Goal: Task Accomplishment & Management: Manage account settings

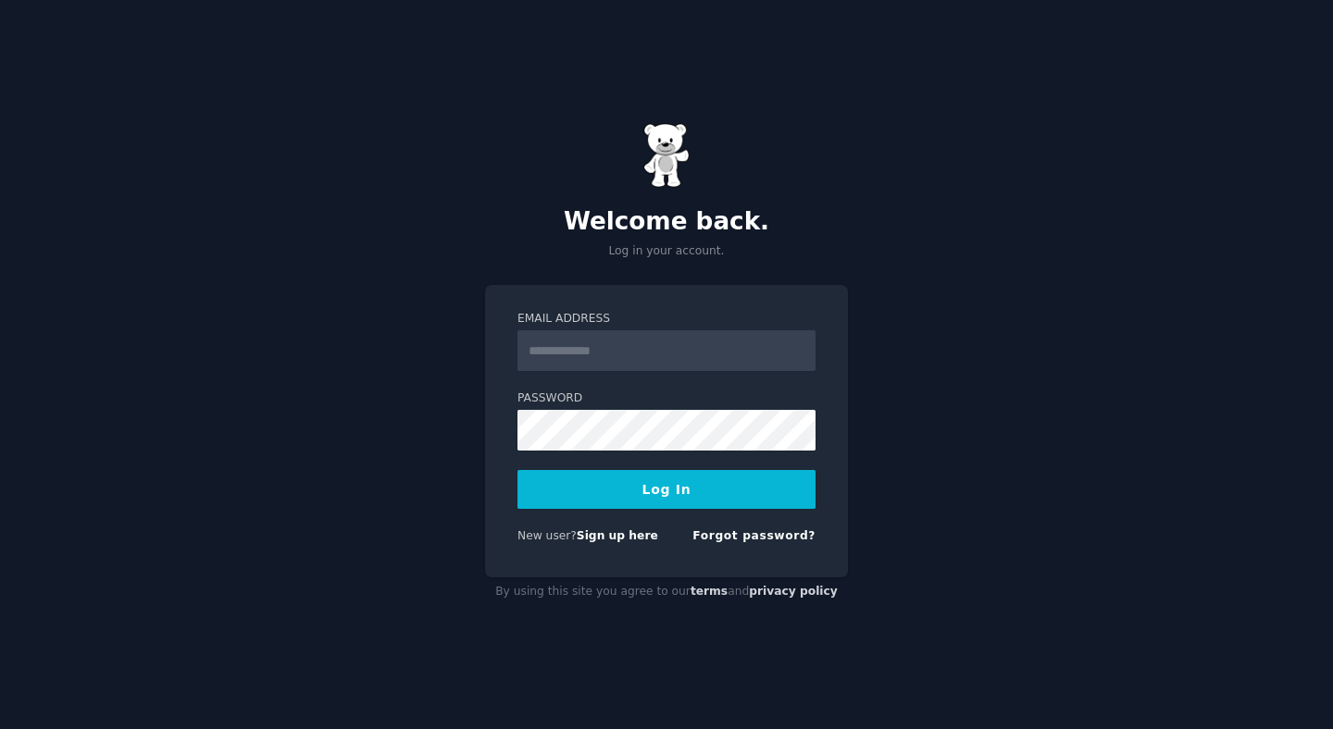
click at [646, 341] on input "Email Address" at bounding box center [666, 350] width 298 height 41
click at [893, 297] on div "Welcome back. Log in your account. Email Address Password Log In New user? Sign…" at bounding box center [666, 364] width 1333 height 729
type input "**********"
click at [714, 489] on button "Log In" at bounding box center [666, 489] width 298 height 39
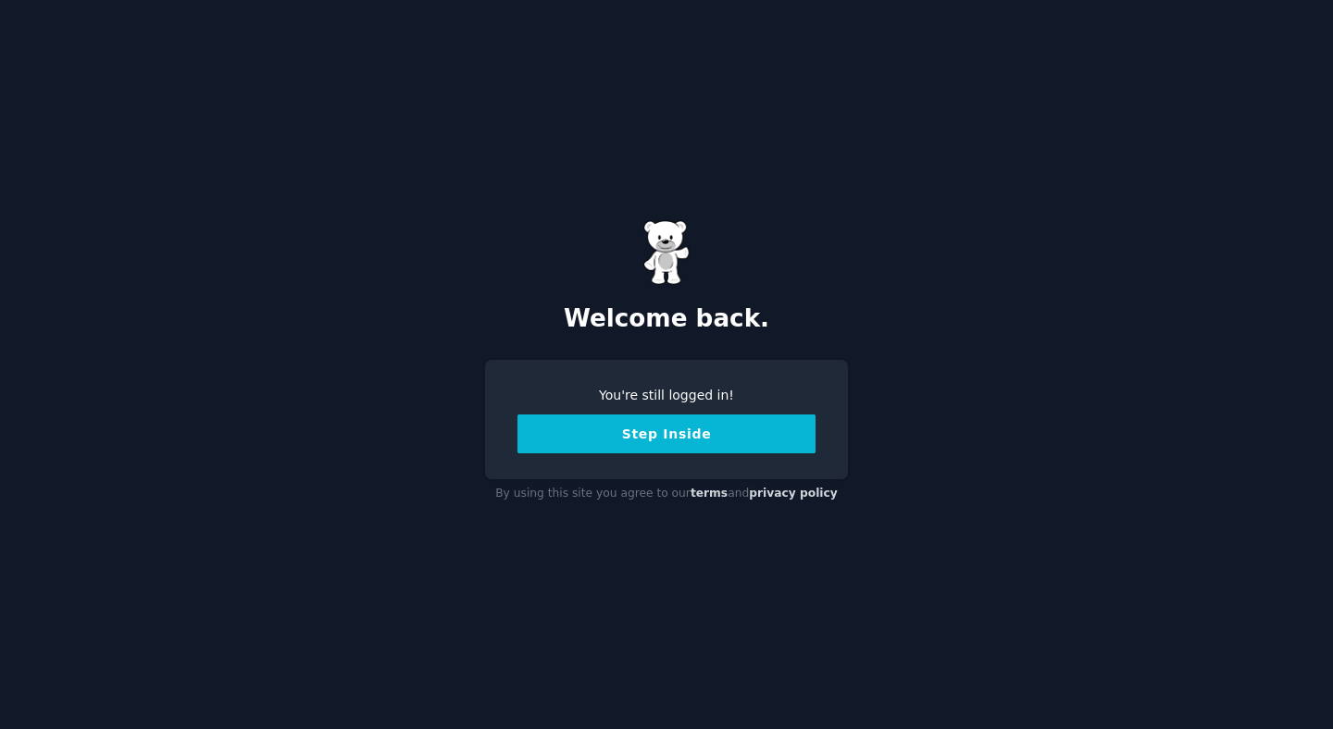
click at [709, 437] on button "Step Inside" at bounding box center [666, 434] width 298 height 39
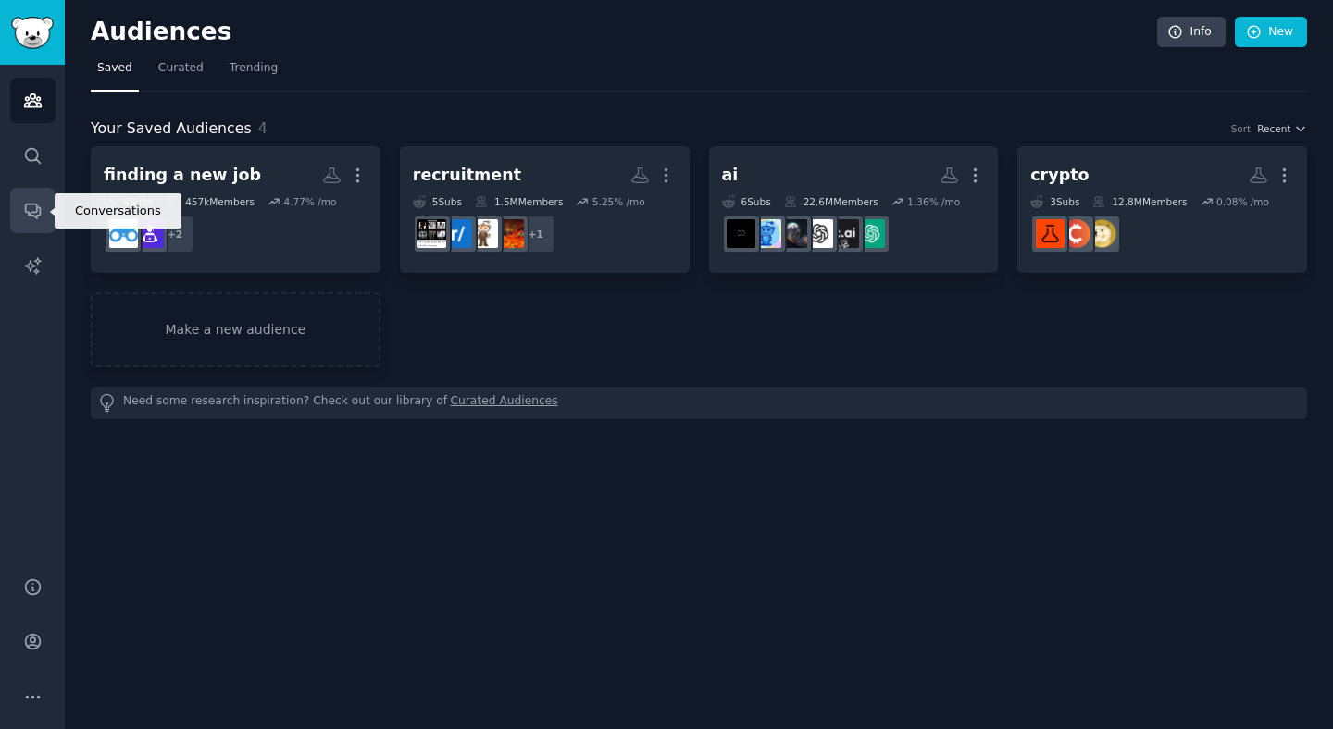
click at [30, 214] on icon "Sidebar" at bounding box center [32, 212] width 15 height 15
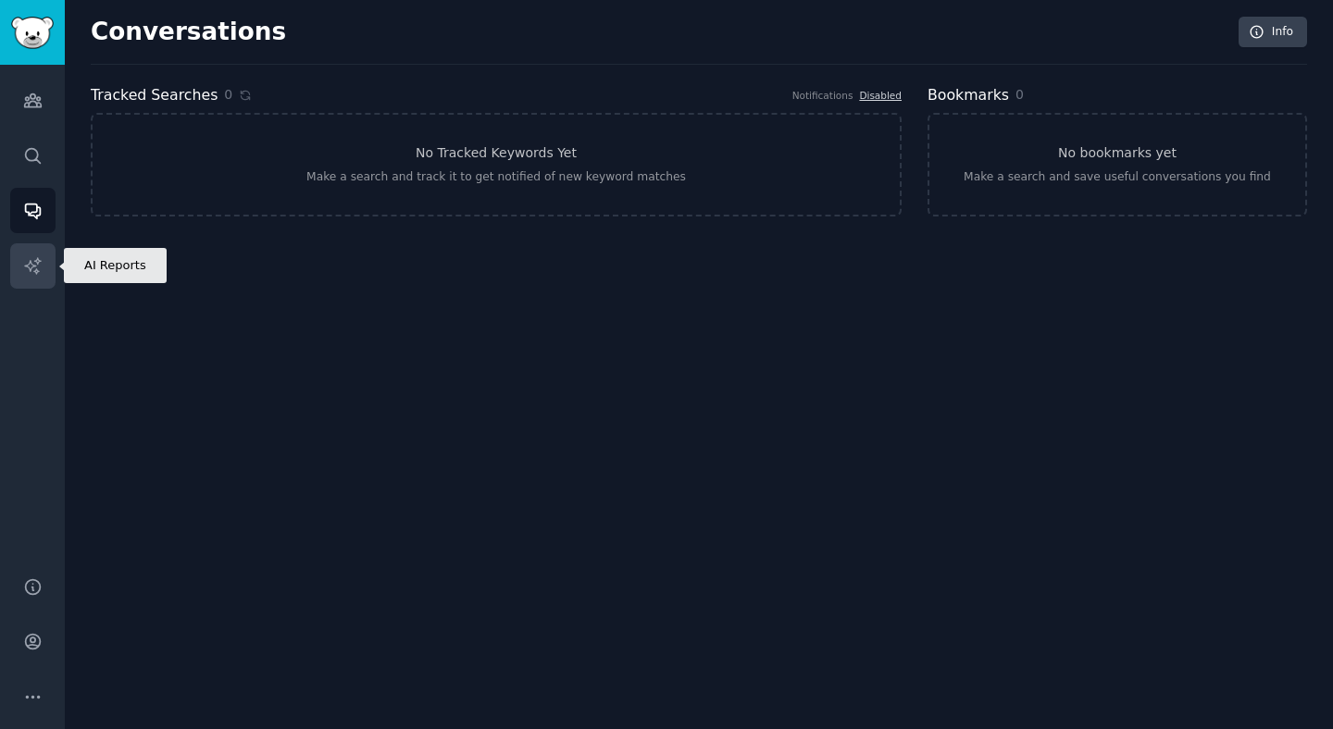
click at [28, 271] on icon "Sidebar" at bounding box center [32, 265] width 19 height 19
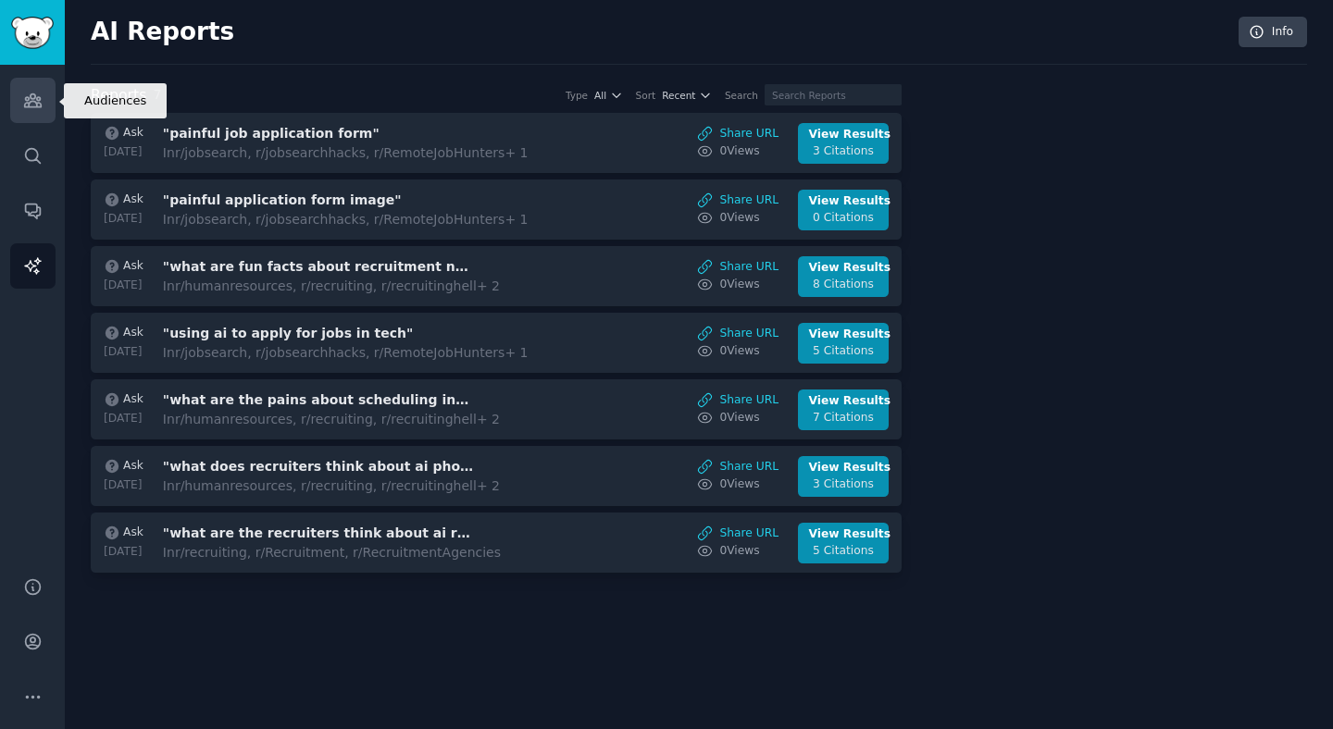
click at [37, 100] on icon "Sidebar" at bounding box center [32, 100] width 17 height 13
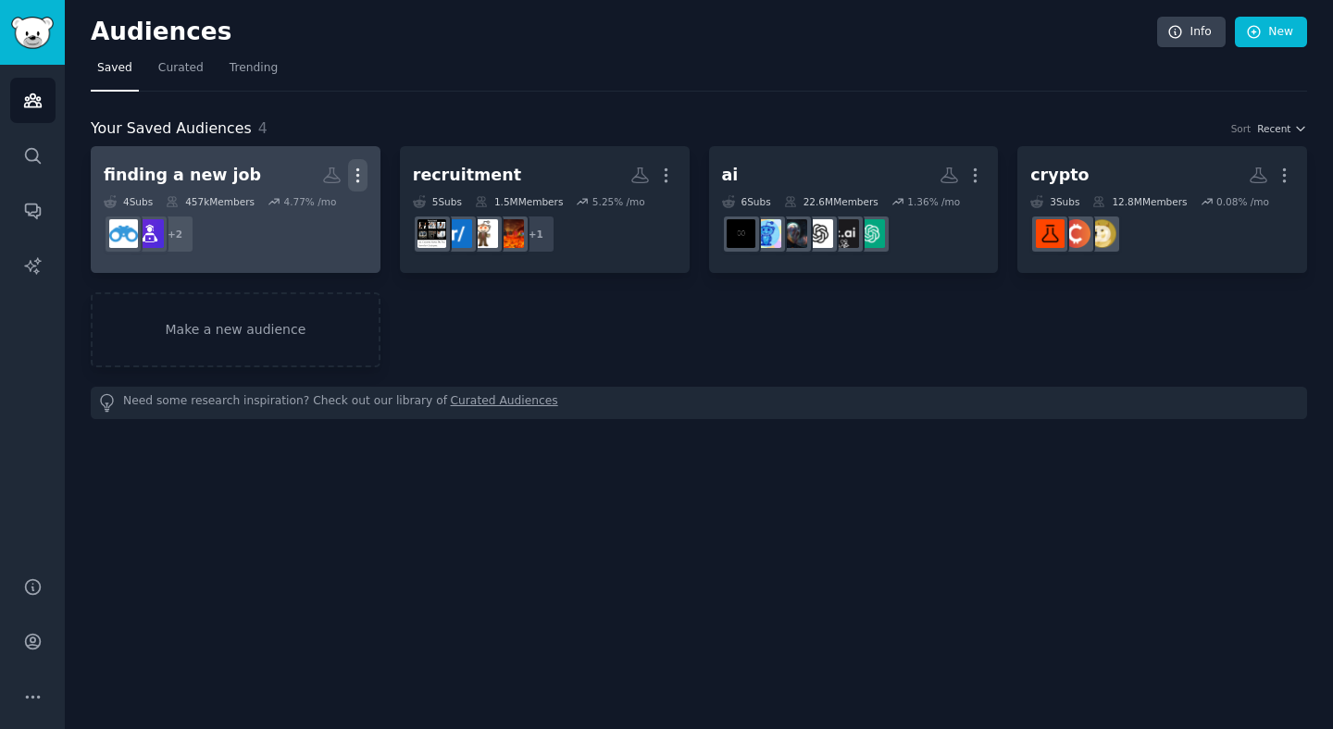
click at [358, 169] on icon "button" at bounding box center [357, 175] width 2 height 13
click at [297, 220] on p "Delete" at bounding box center [307, 214] width 43 height 19
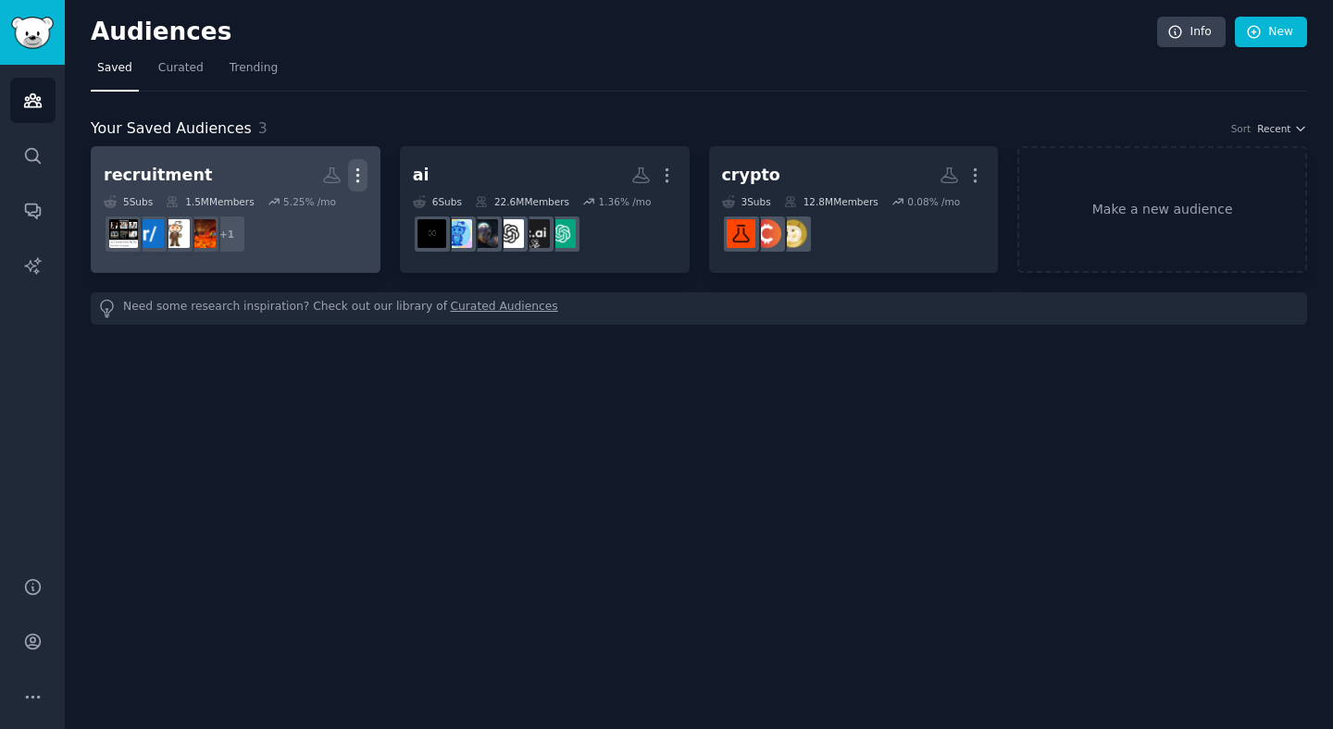
click at [350, 174] on icon "button" at bounding box center [357, 175] width 19 height 19
click at [299, 217] on p "Delete" at bounding box center [307, 214] width 43 height 19
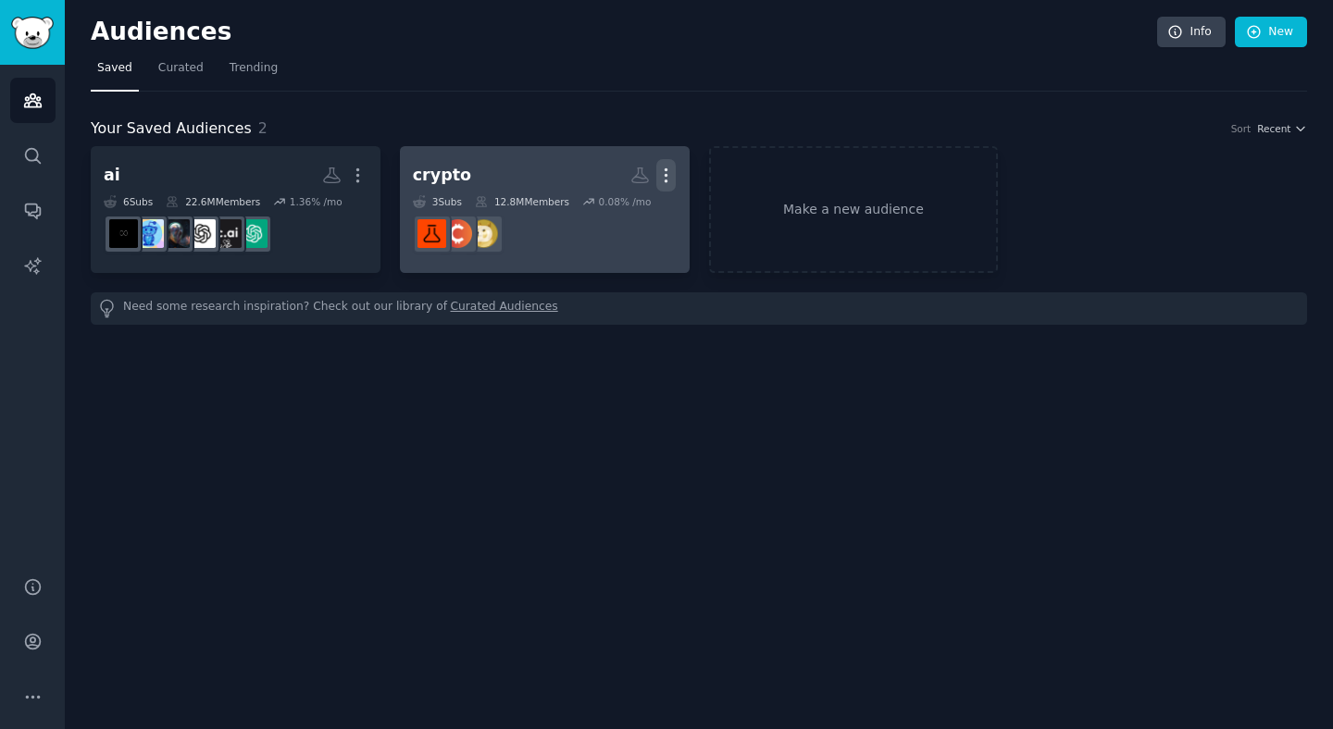
click at [666, 169] on icon "button" at bounding box center [667, 175] width 2 height 13
click at [627, 209] on p "Delete" at bounding box center [615, 214] width 43 height 19
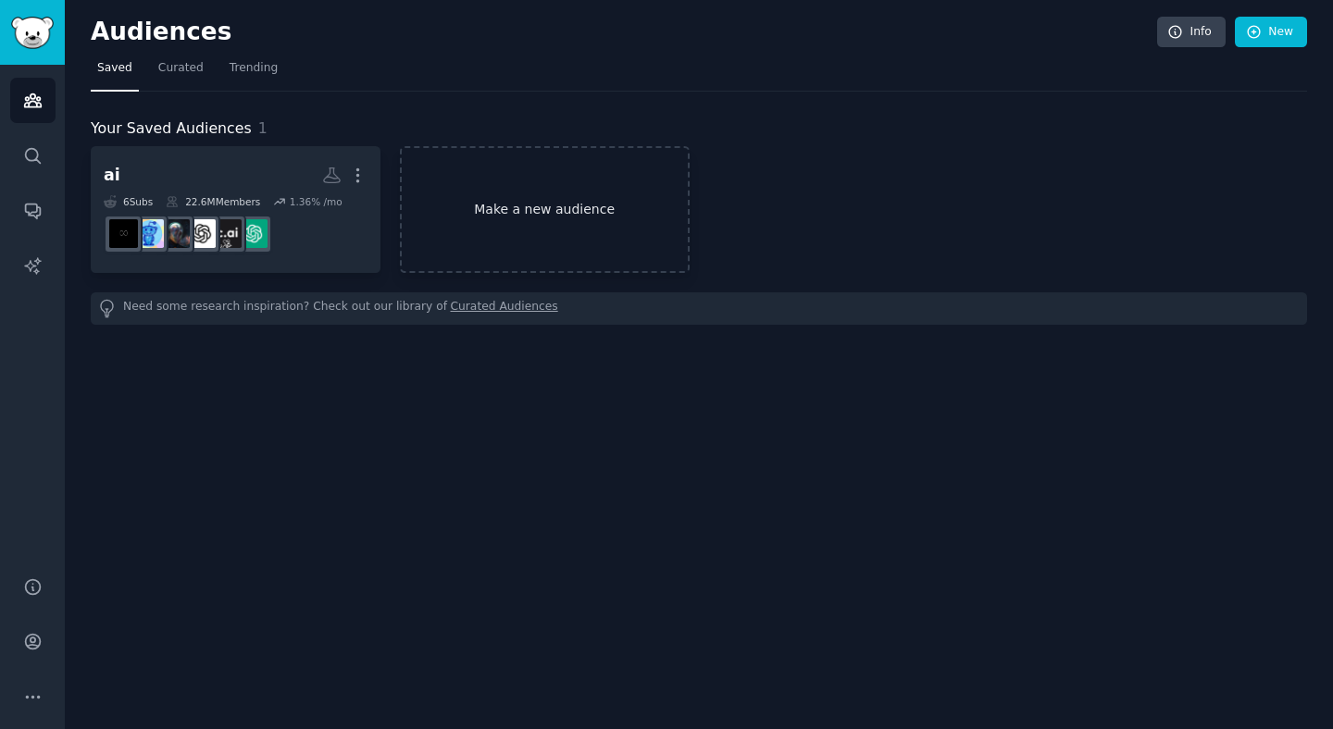
click at [541, 218] on link "Make a new audience" at bounding box center [545, 209] width 290 height 127
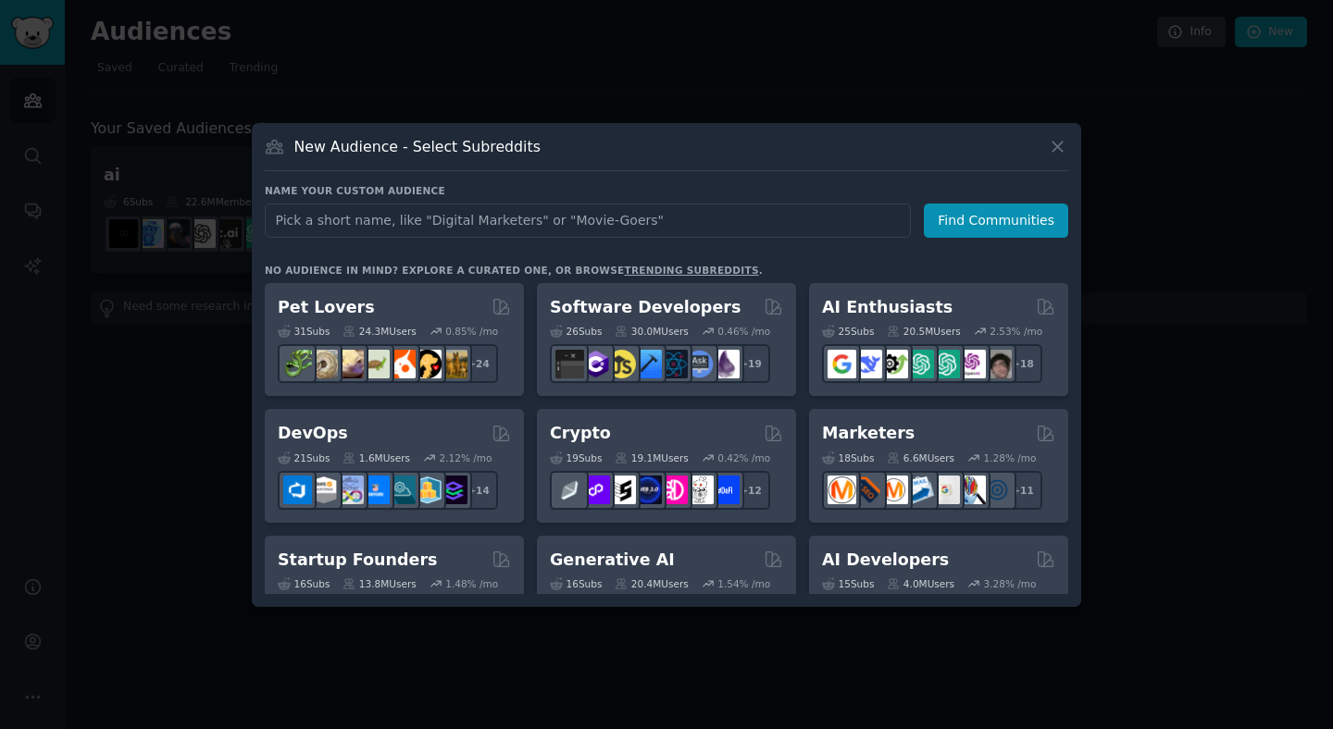
click at [530, 218] on input "text" at bounding box center [588, 221] width 646 height 34
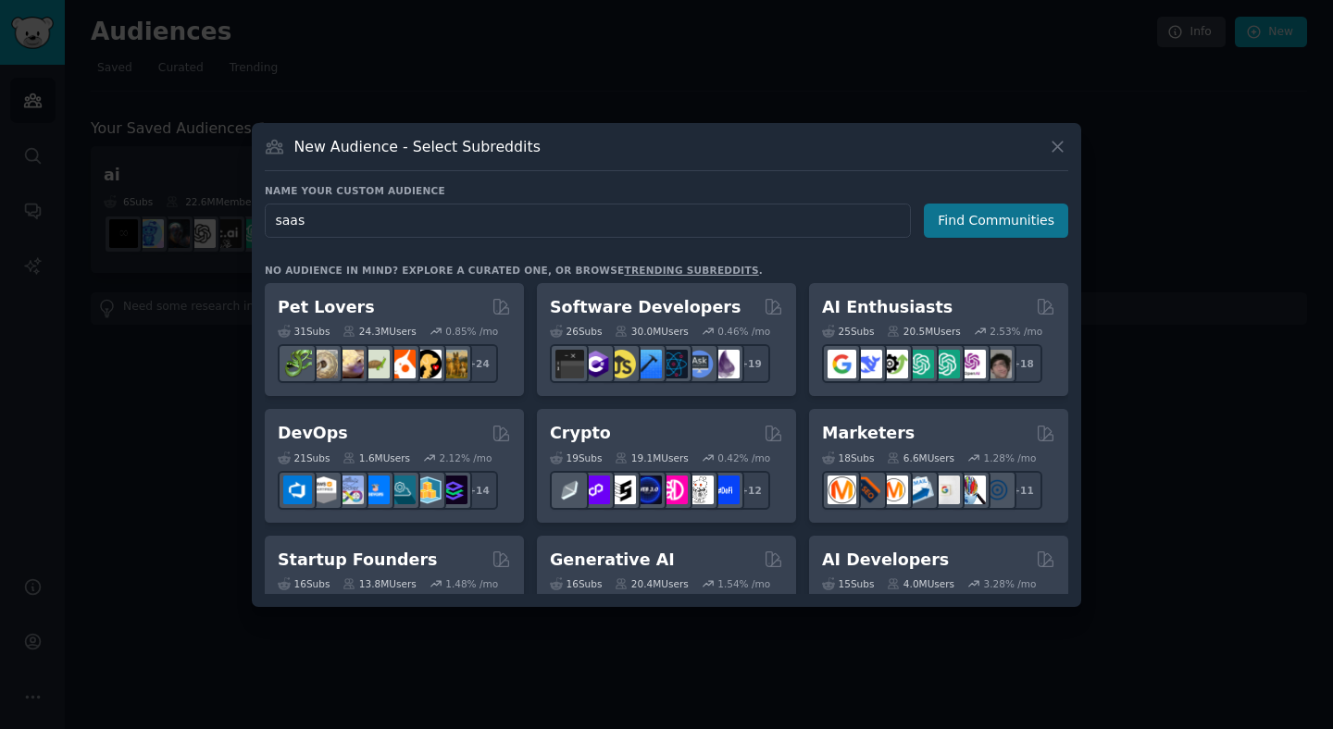
type input "saas"
click at [978, 229] on button "Find Communities" at bounding box center [996, 221] width 144 height 34
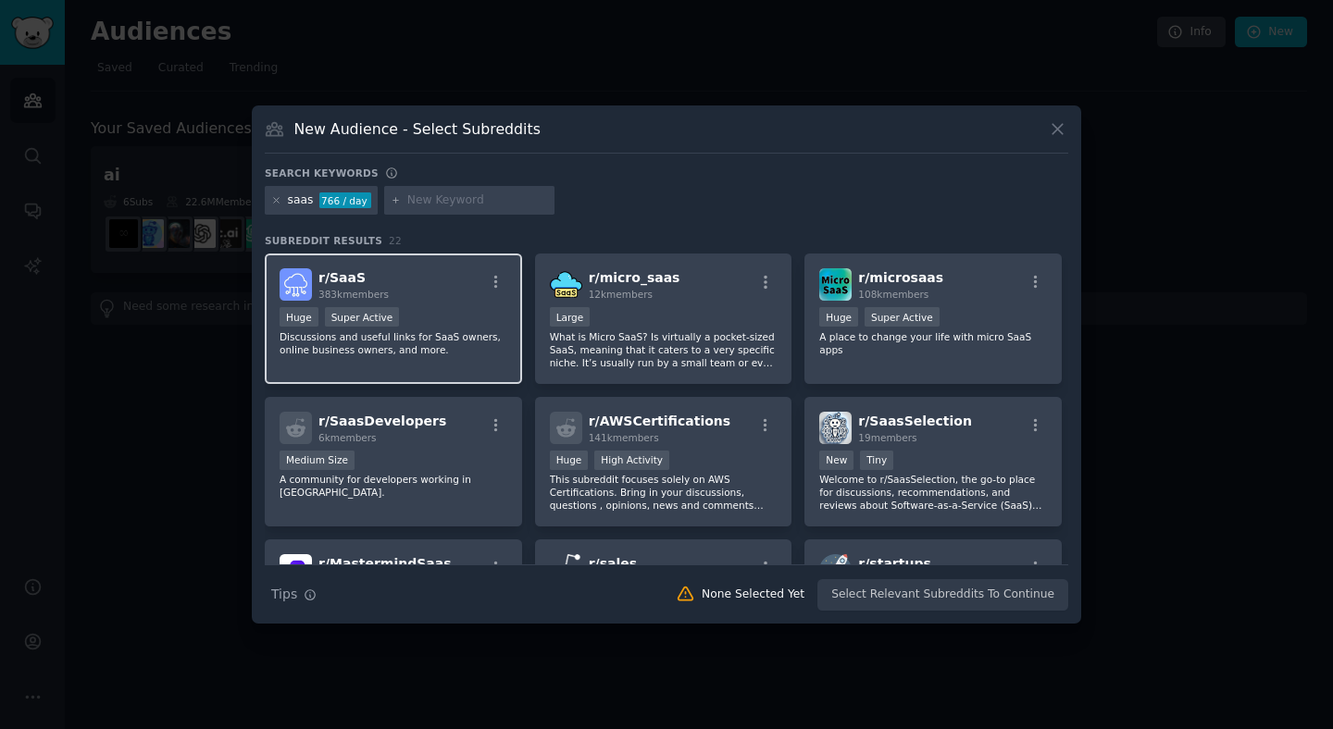
click at [464, 298] on div "r/ SaaS 383k members" at bounding box center [394, 284] width 228 height 32
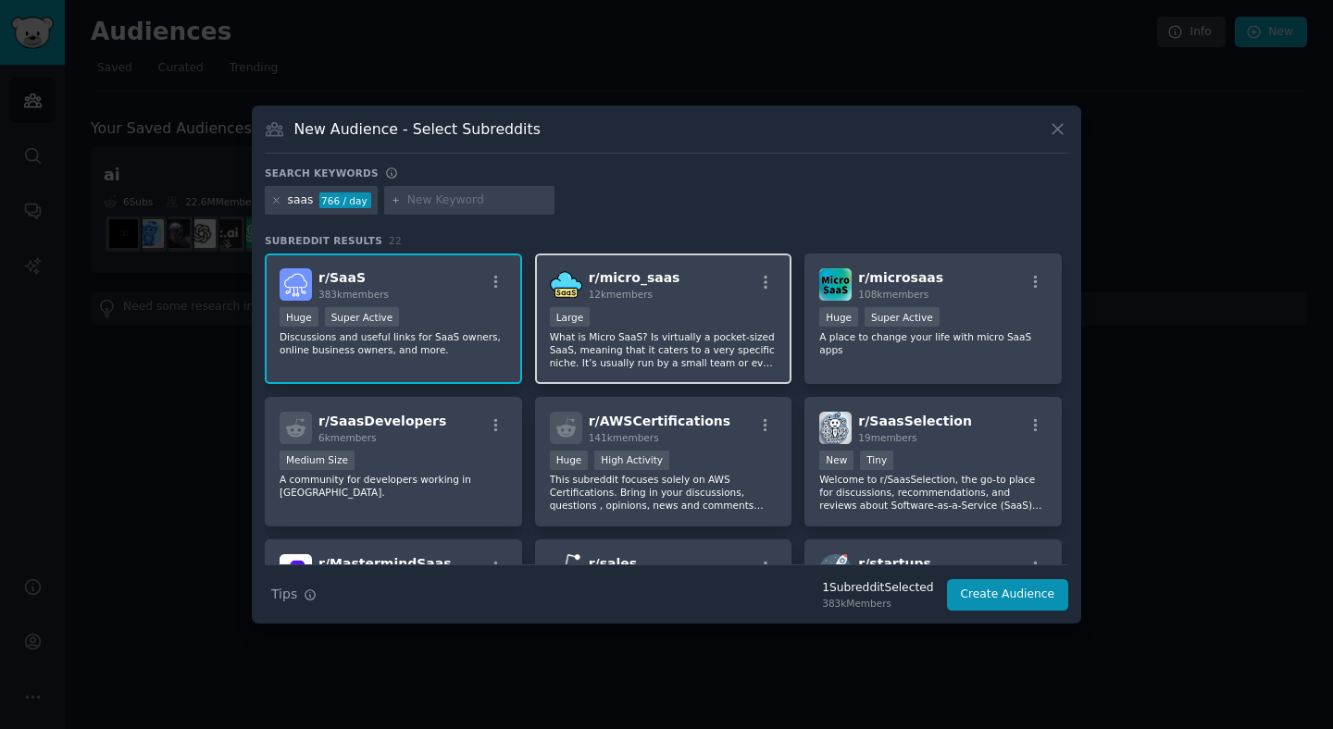
click at [679, 320] on div "10,000 - 100,000 members Large" at bounding box center [664, 318] width 228 height 23
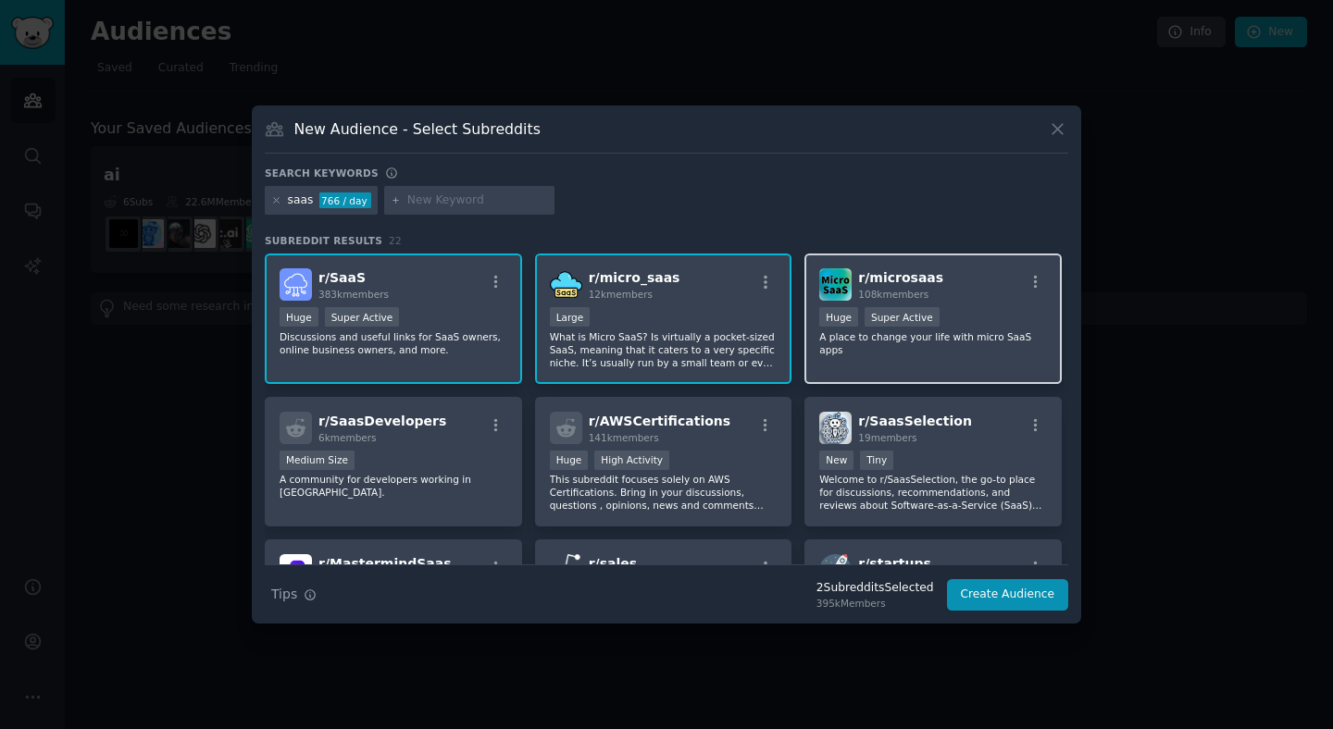
click at [984, 324] on div "Huge Super Active" at bounding box center [933, 318] width 228 height 23
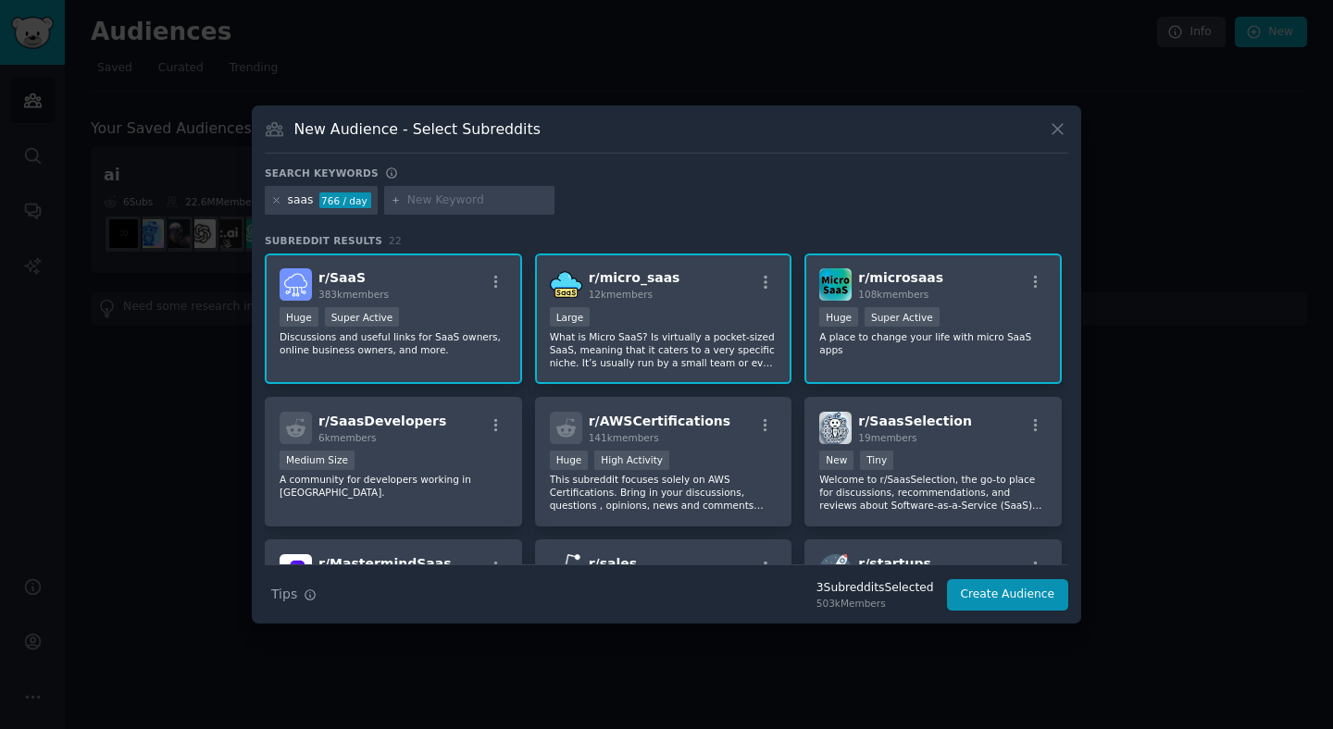
click at [703, 320] on div "10,000 - 100,000 members Large" at bounding box center [664, 318] width 228 height 23
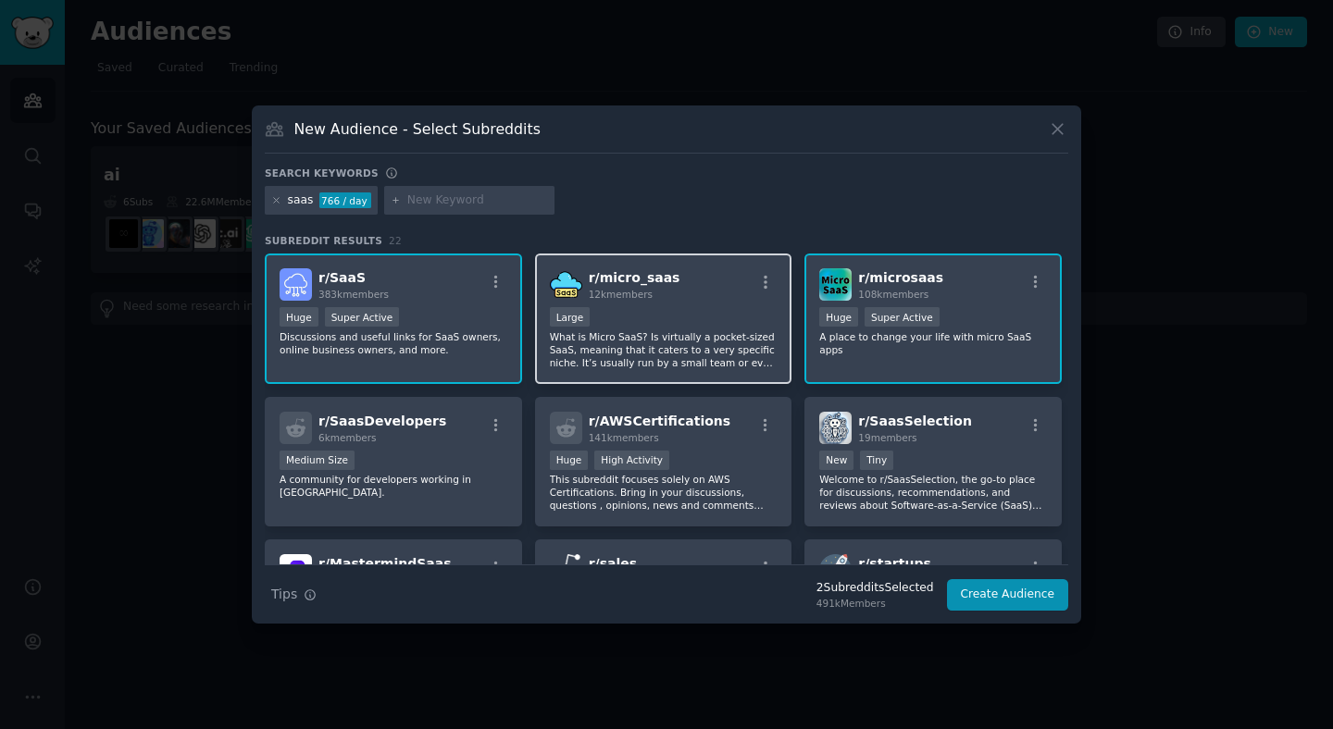
click at [703, 320] on div "10,000 - 100,000 members Large" at bounding box center [664, 318] width 228 height 23
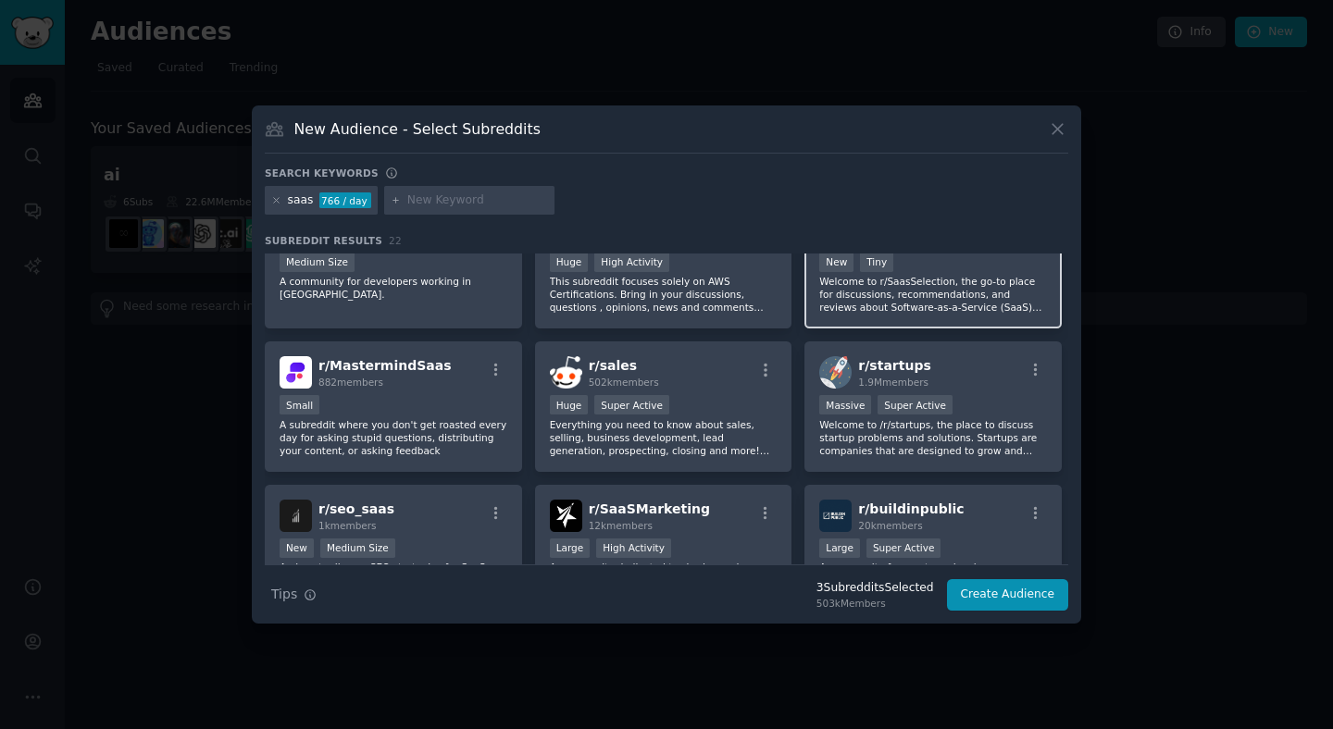
scroll to position [206, 0]
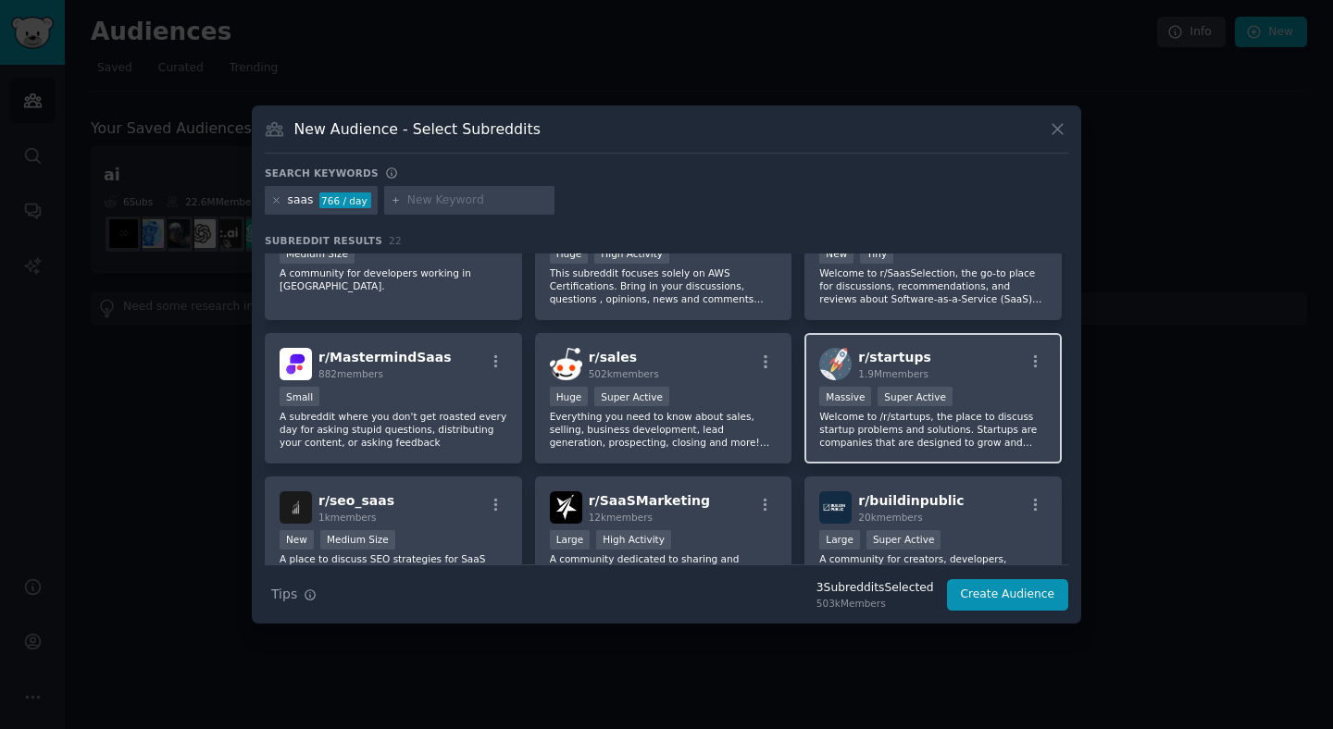
click at [928, 411] on p "Welcome to /r/startups, the place to discuss startup problems and solutions. St…" at bounding box center [933, 429] width 228 height 39
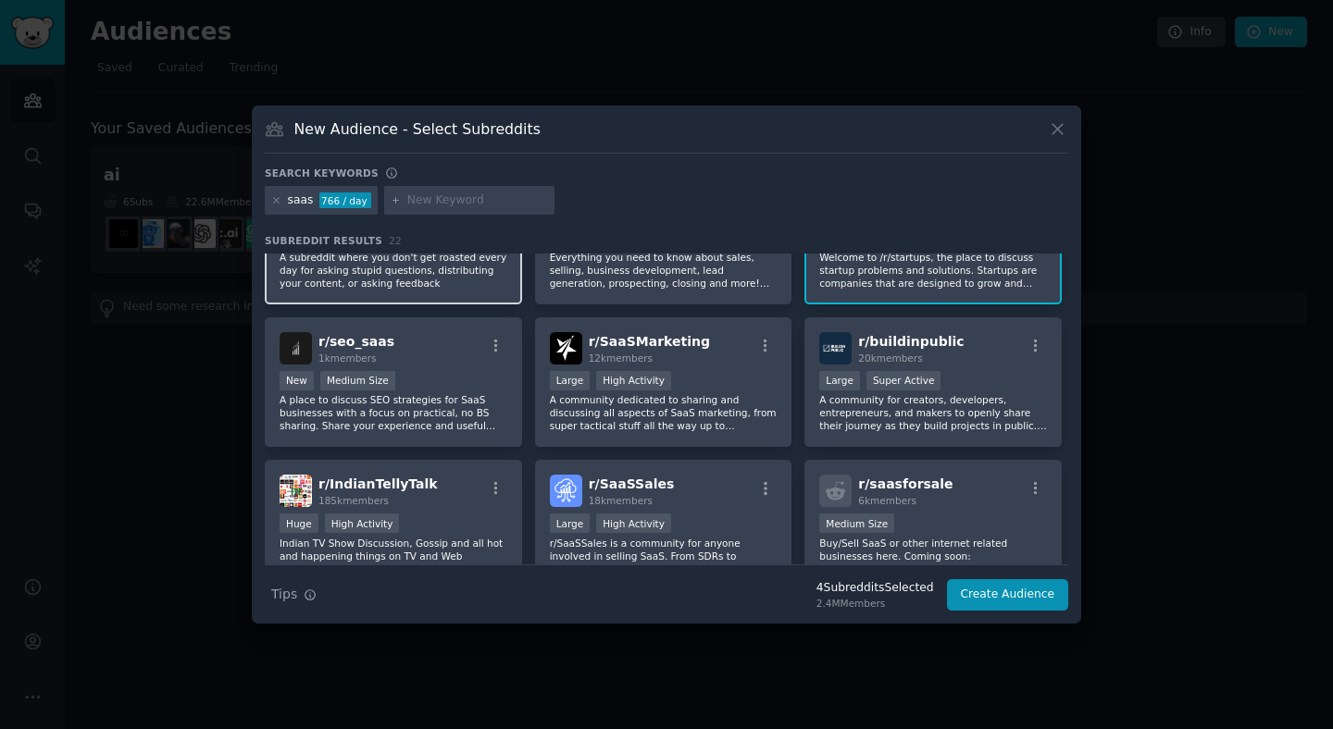
scroll to position [367, 0]
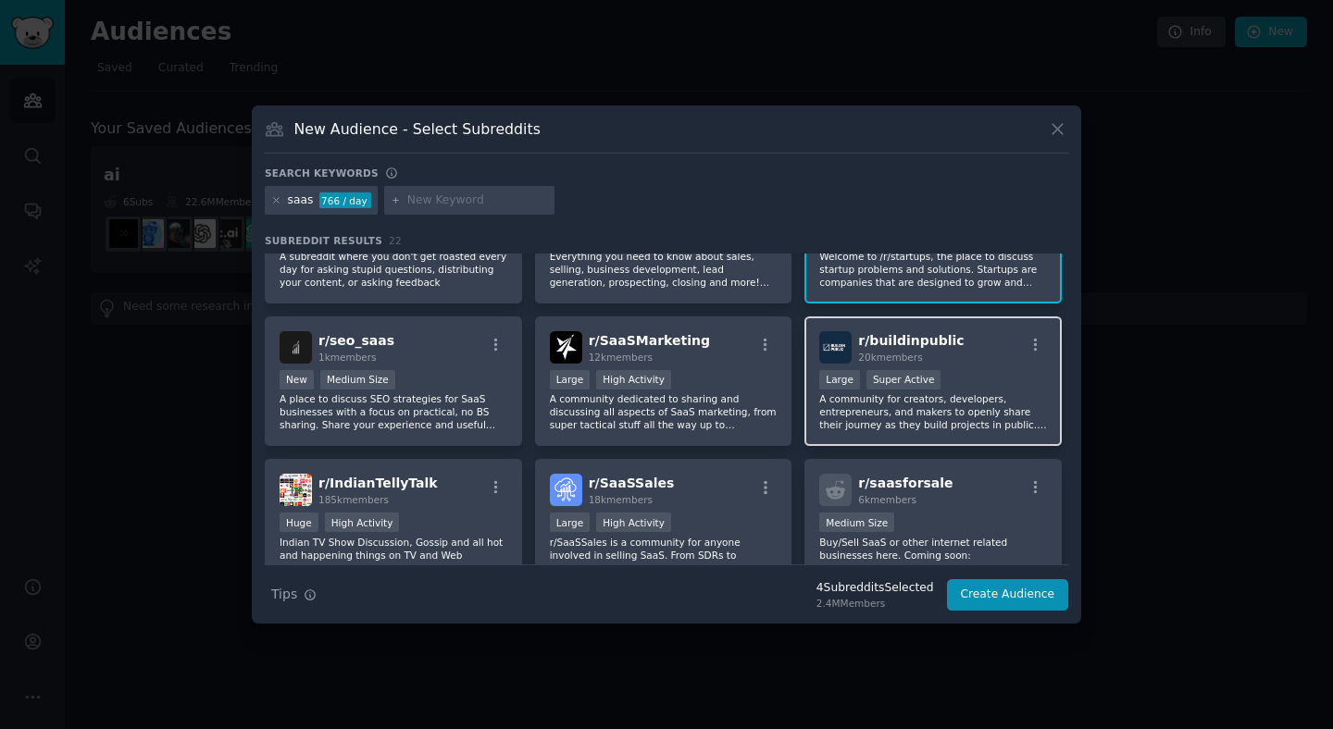
click at [961, 393] on p "A community for creators, developers, entrepreneurs, and makers to openly share…" at bounding box center [933, 411] width 228 height 39
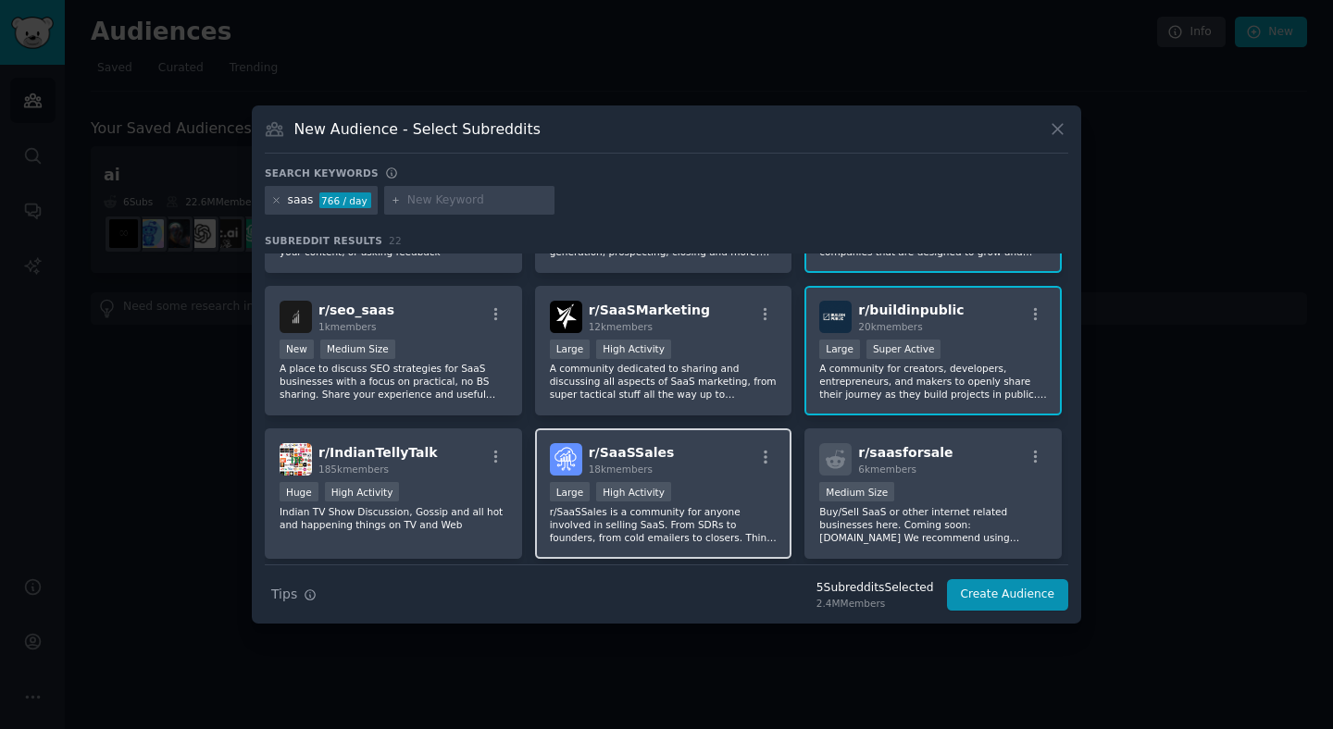
scroll to position [398, 0]
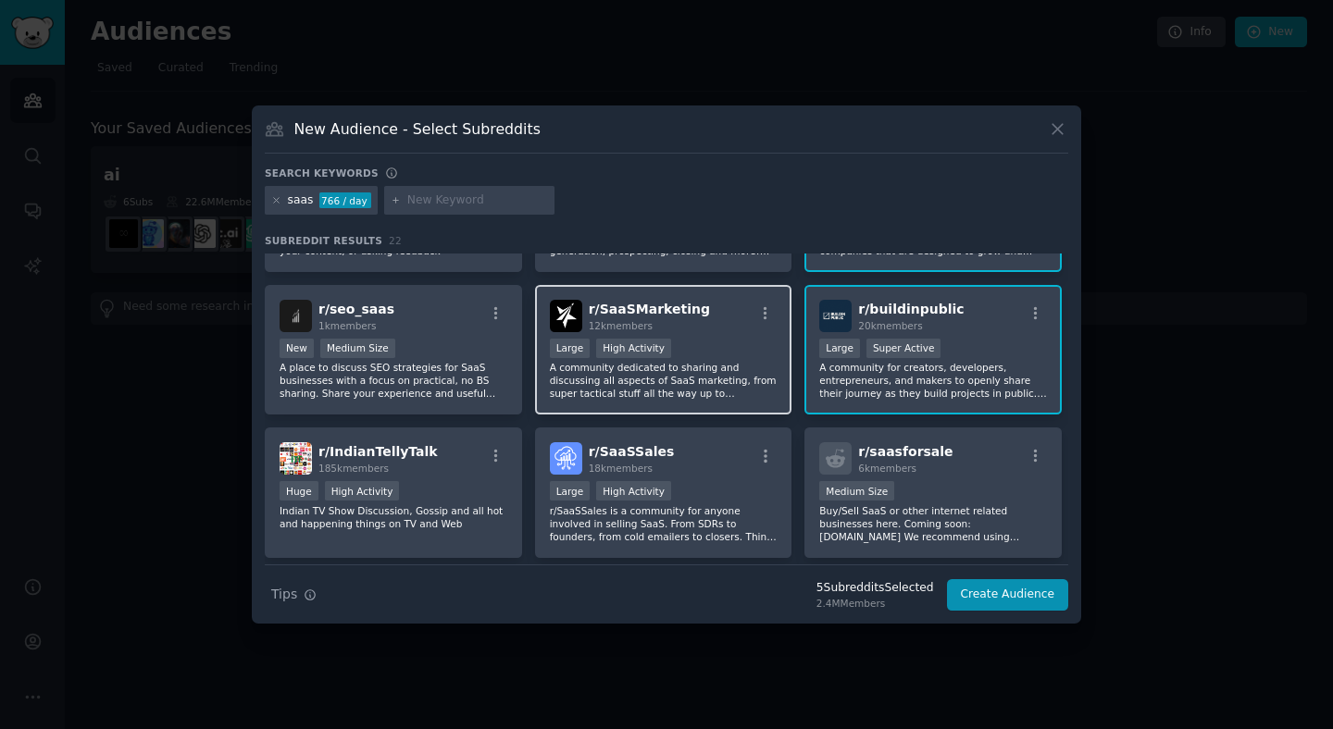
click at [689, 359] on div ">= 80th percentile for submissions / day Large High Activity" at bounding box center [664, 350] width 228 height 23
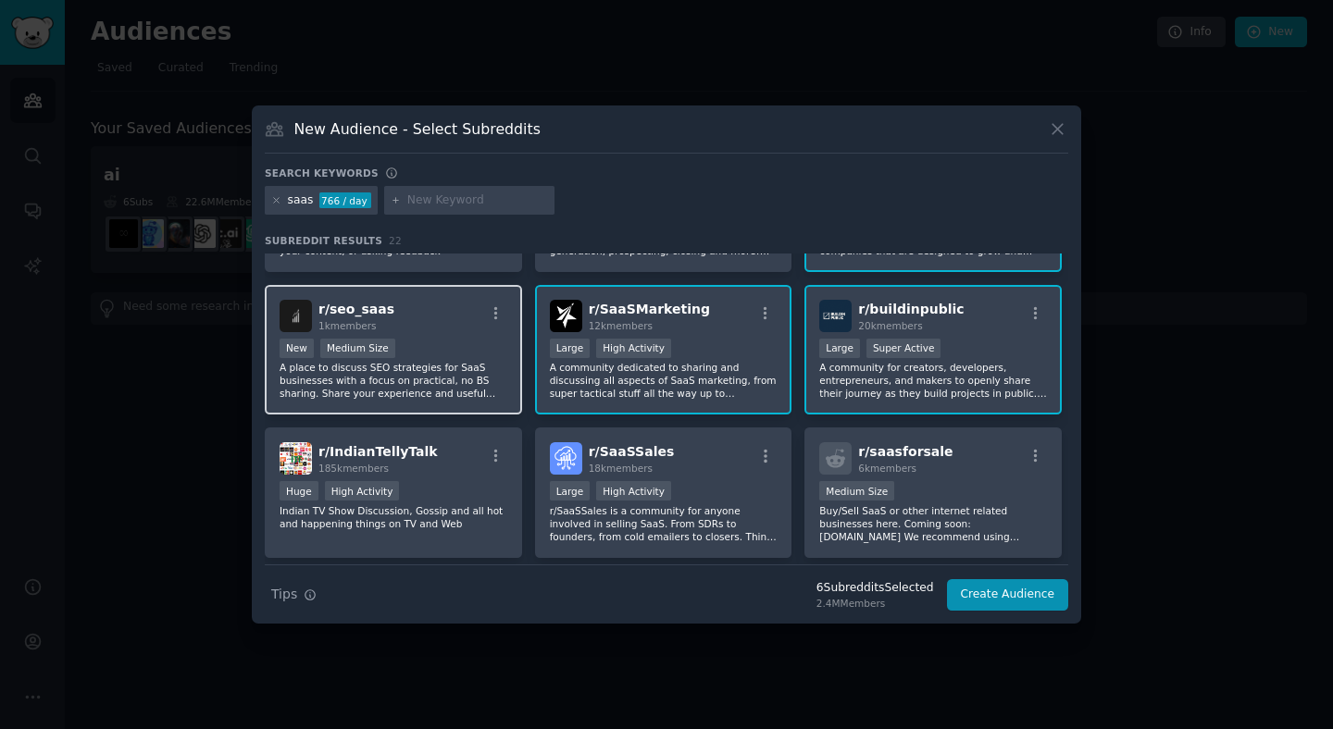
click at [467, 377] on p "A place to discuss SEO strategies for SaaS businesses with a focus on practical…" at bounding box center [394, 380] width 228 height 39
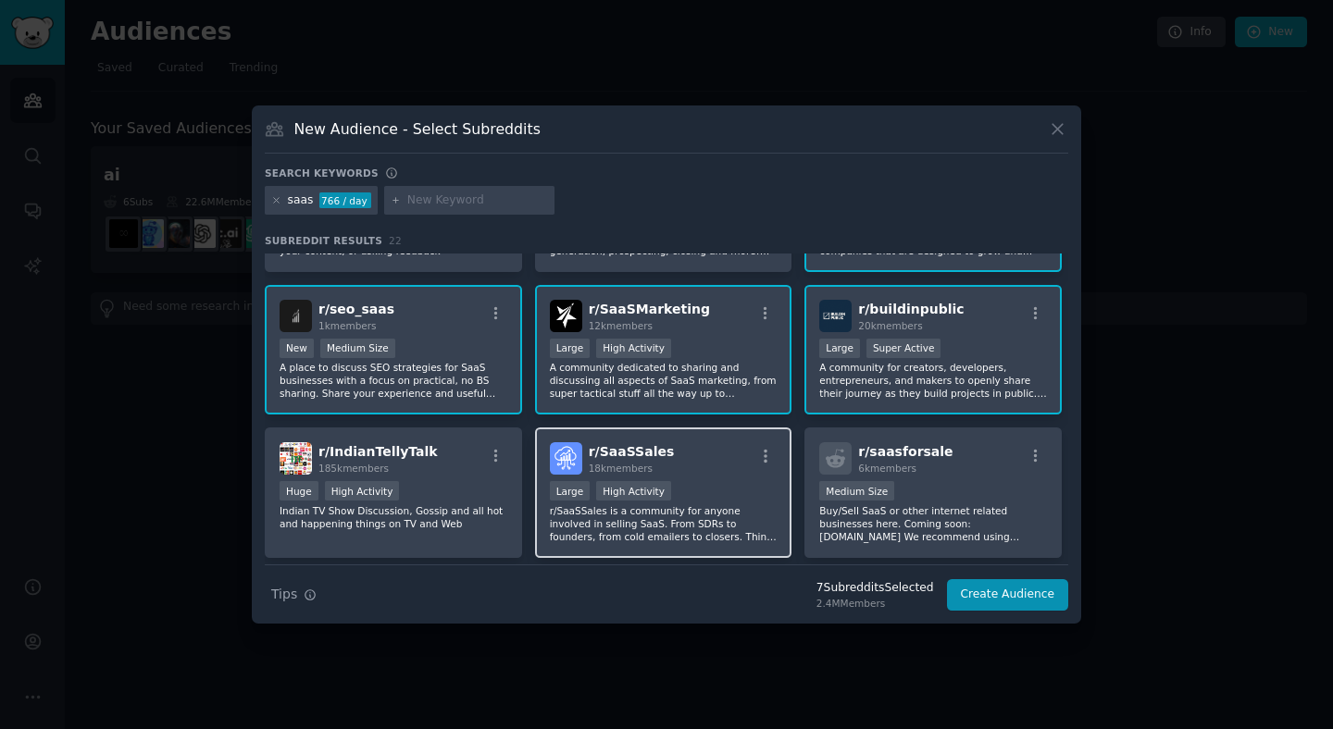
click at [718, 473] on div "r/ SaaSSales 18k members" at bounding box center [664, 458] width 228 height 32
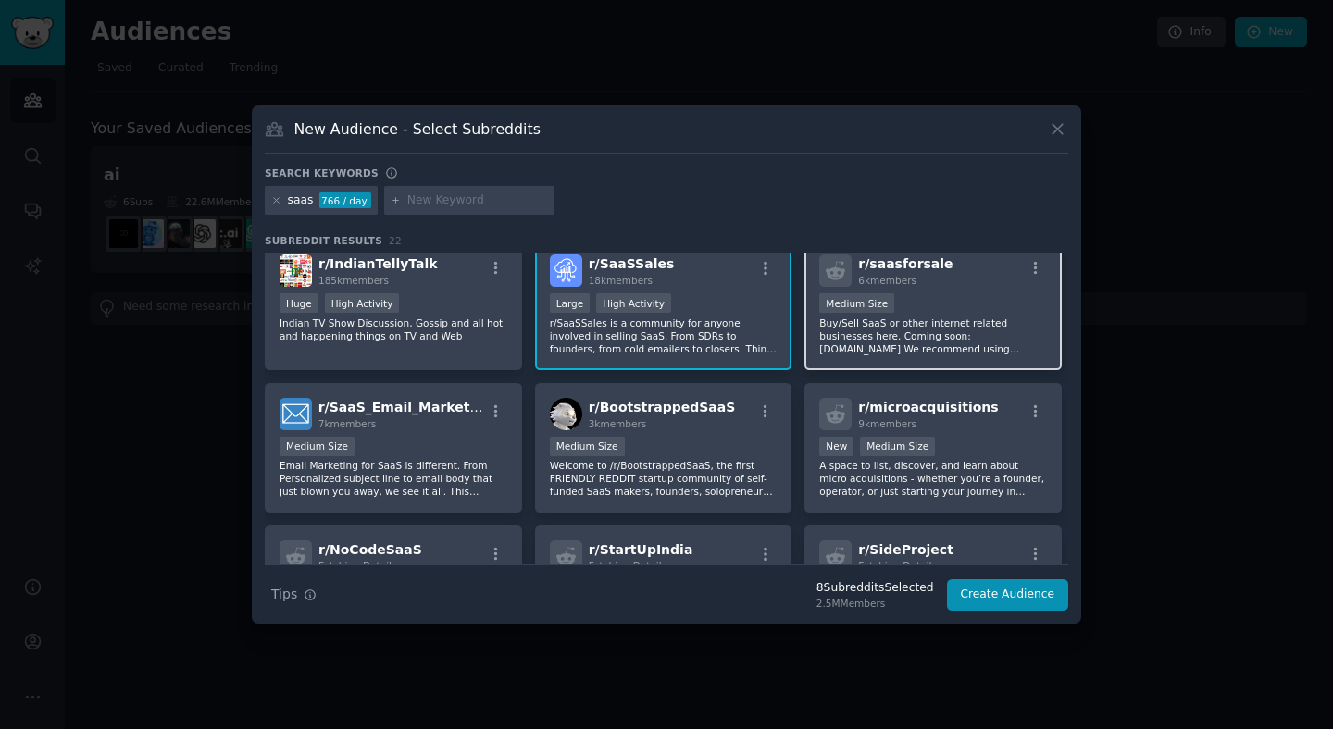
scroll to position [597, 0]
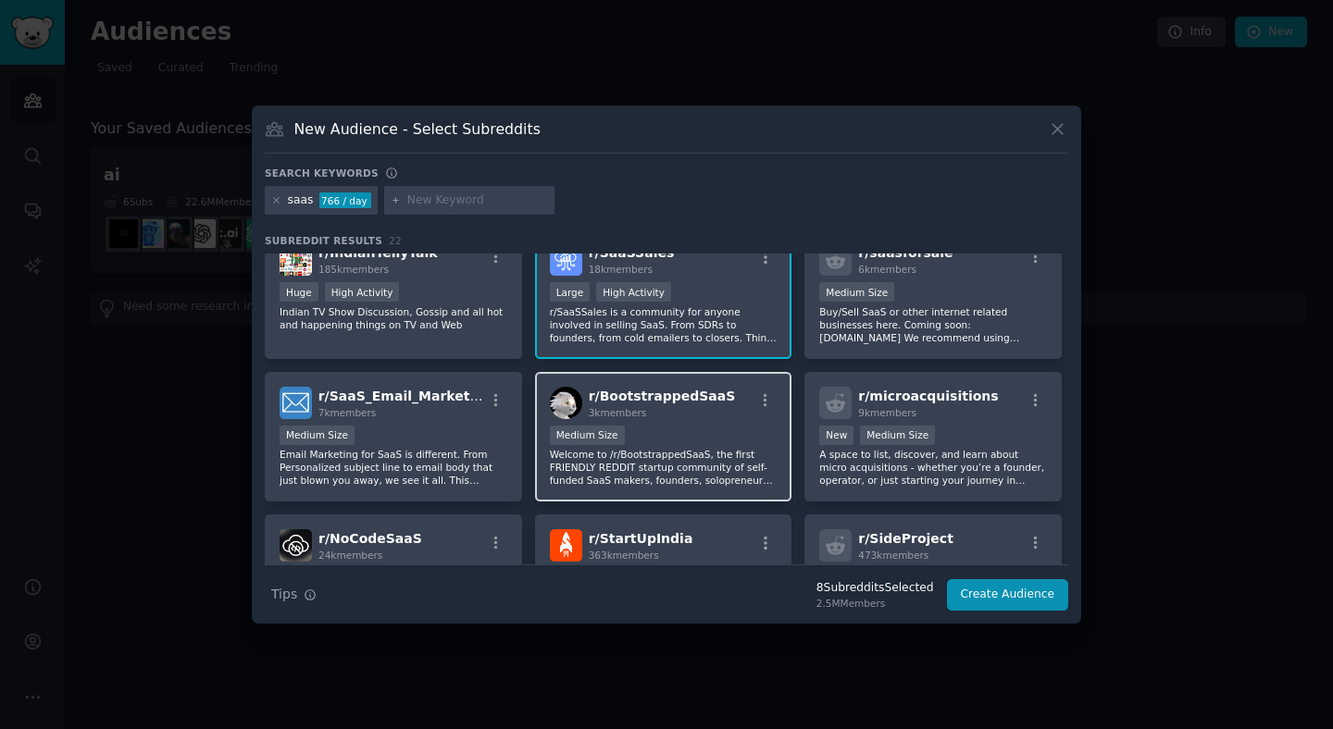
click at [721, 445] on div "1000 - 10,000 members Medium Size" at bounding box center [664, 437] width 228 height 23
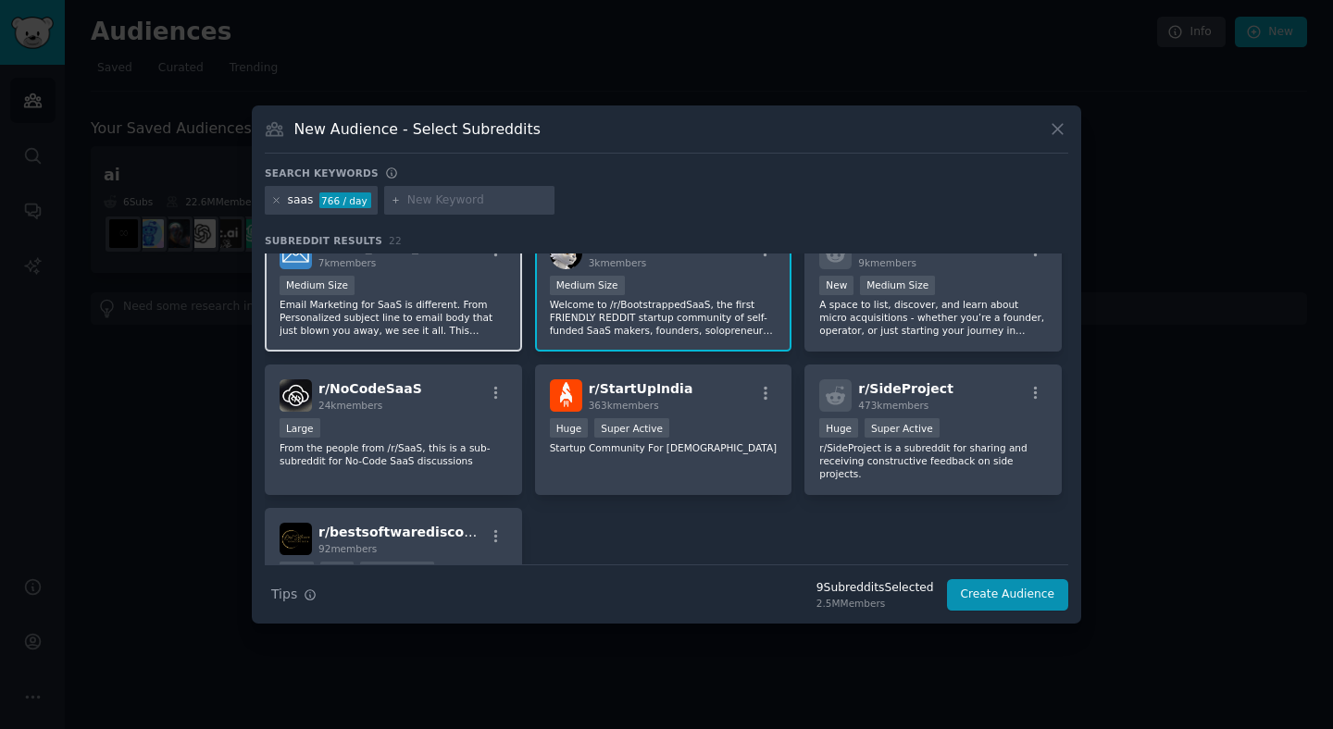
scroll to position [753, 0]
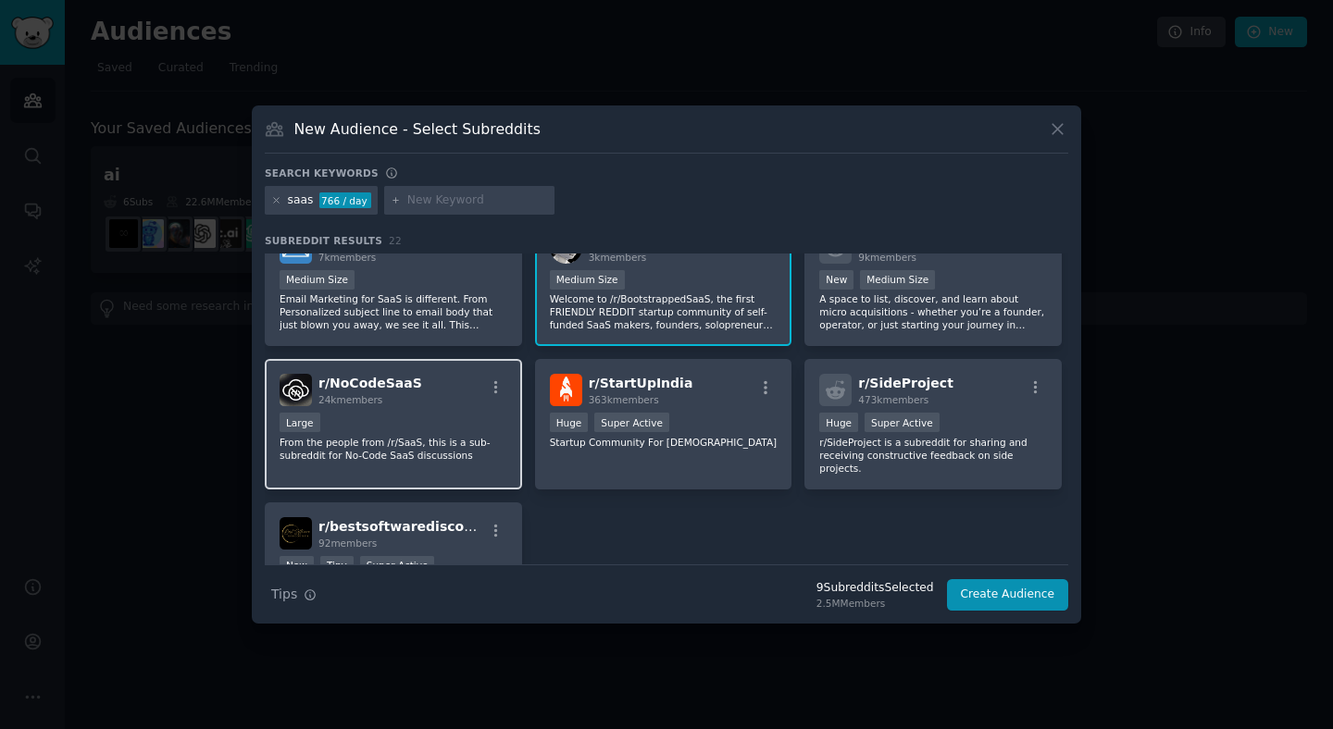
click at [413, 437] on p "From the people from /r/SaaS, this is a sub-subreddit for No-Code SaaS discussi…" at bounding box center [394, 449] width 228 height 26
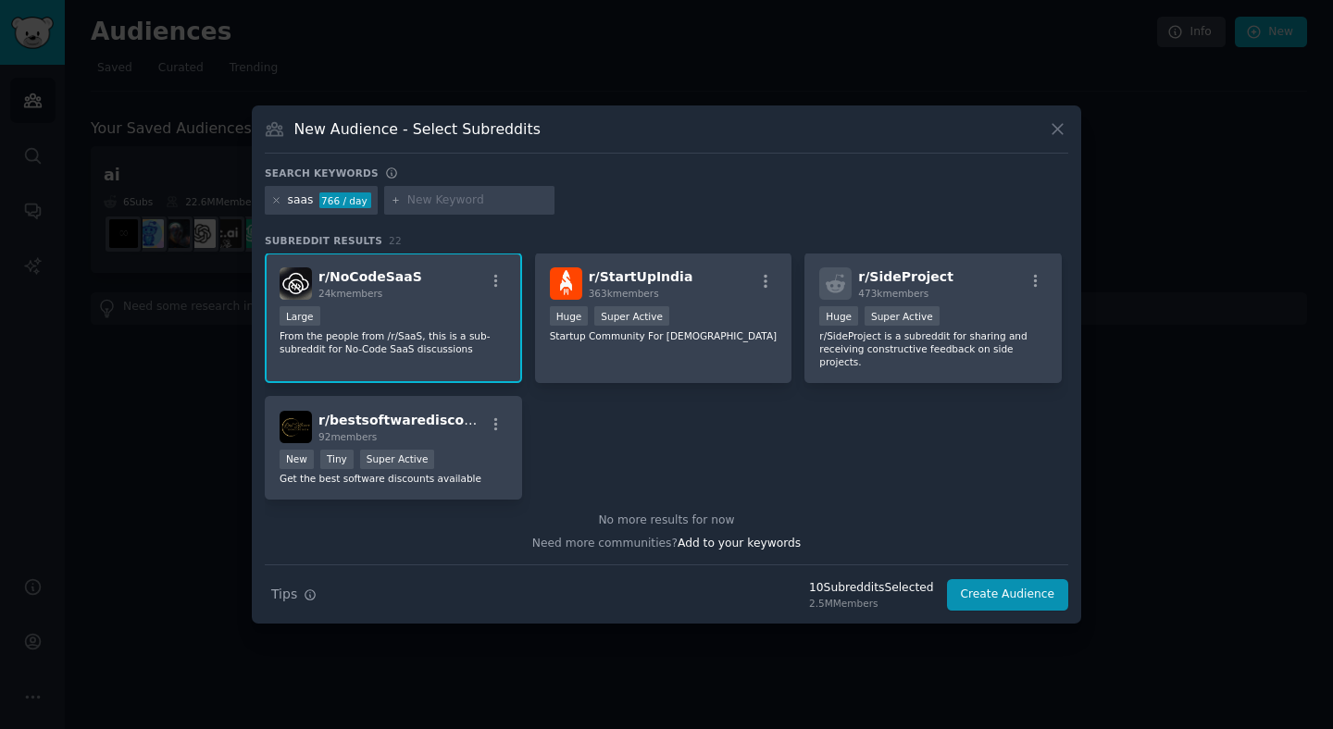
scroll to position [0, 0]
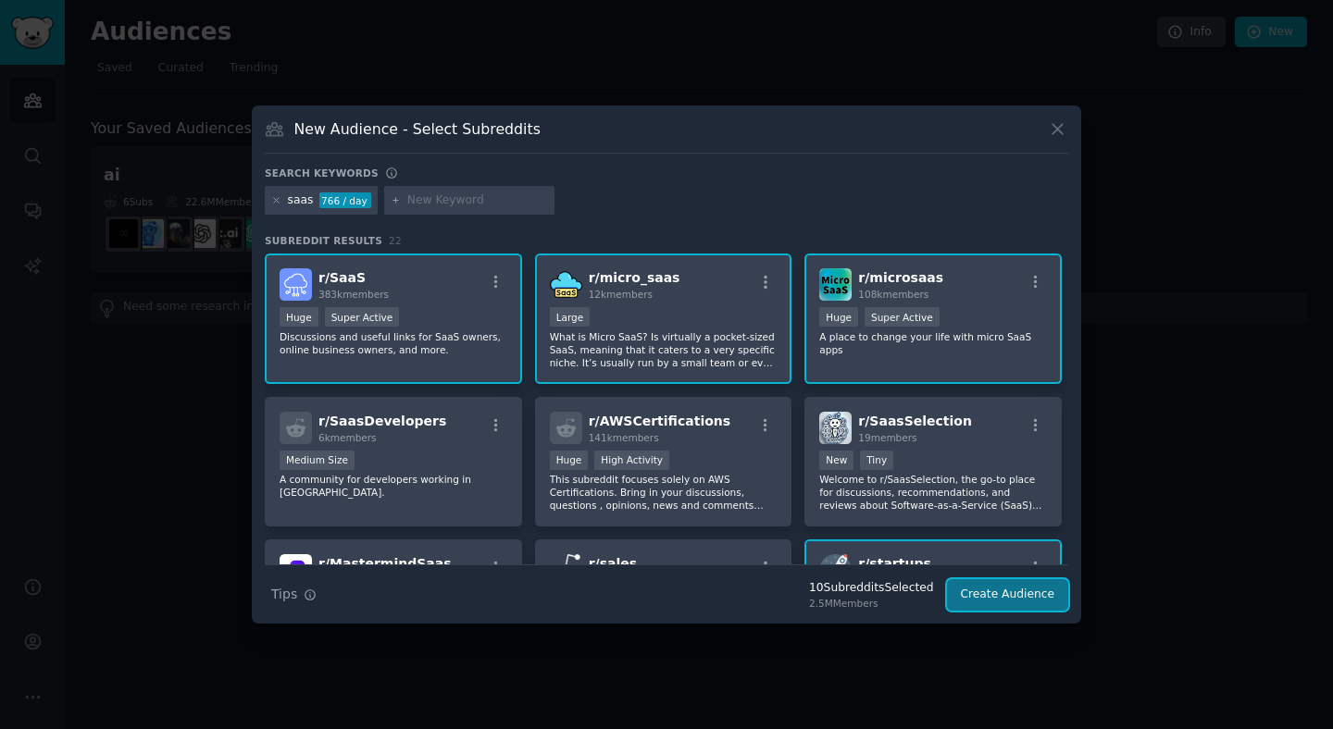
click at [1005, 599] on button "Create Audience" at bounding box center [1008, 594] width 122 height 31
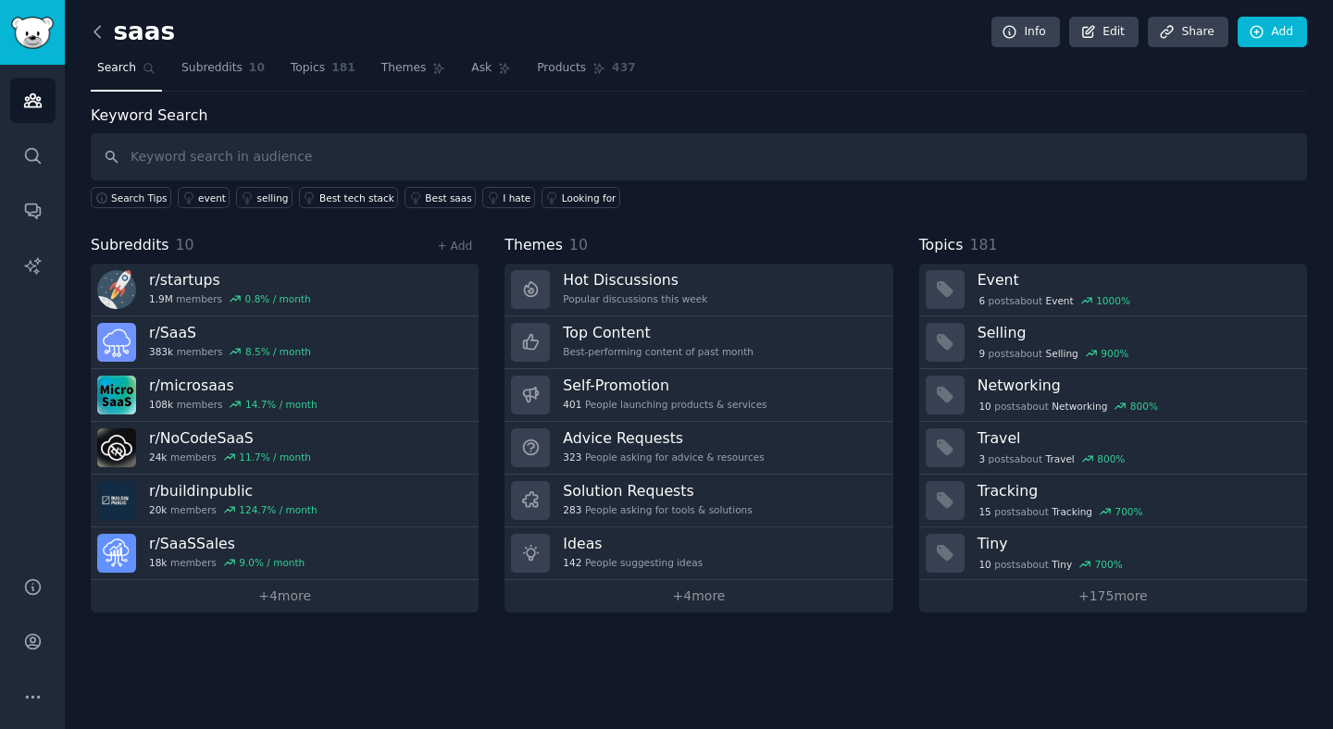
click at [93, 31] on icon at bounding box center [97, 31] width 19 height 19
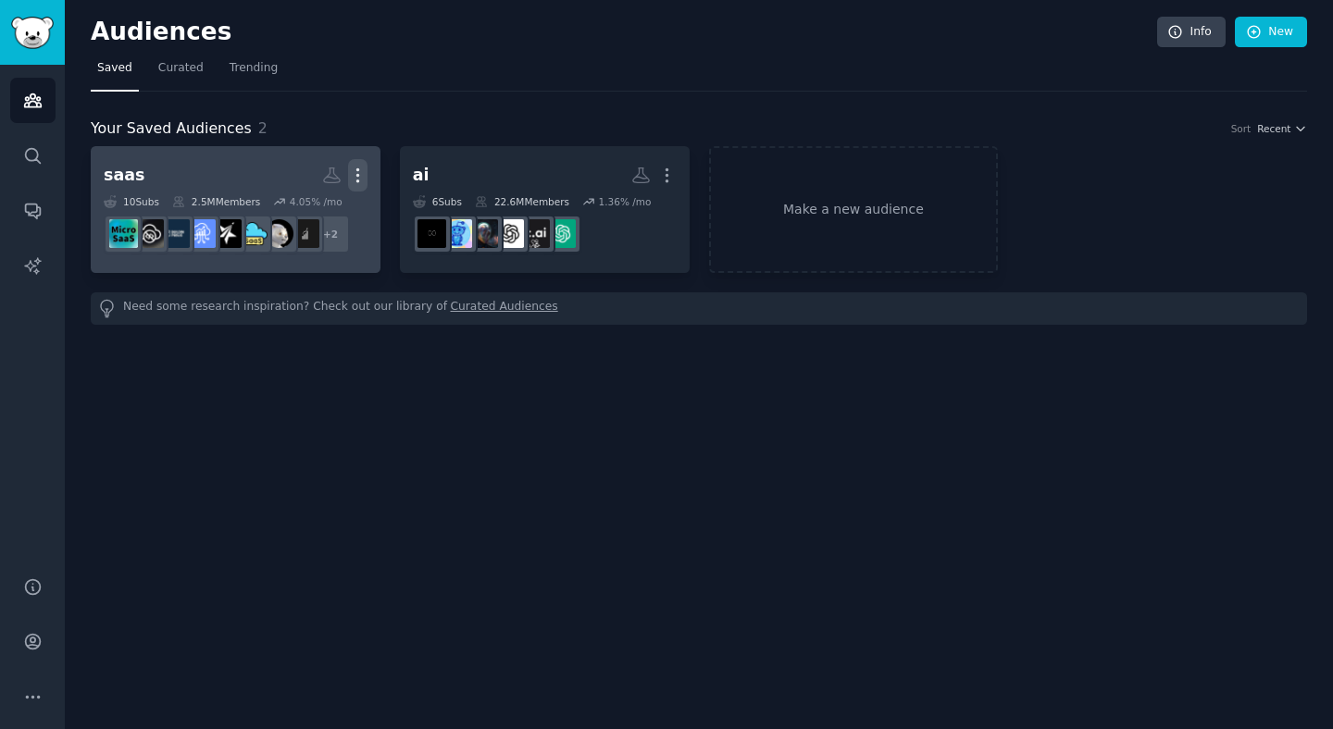
click at [360, 171] on icon "button" at bounding box center [357, 175] width 19 height 19
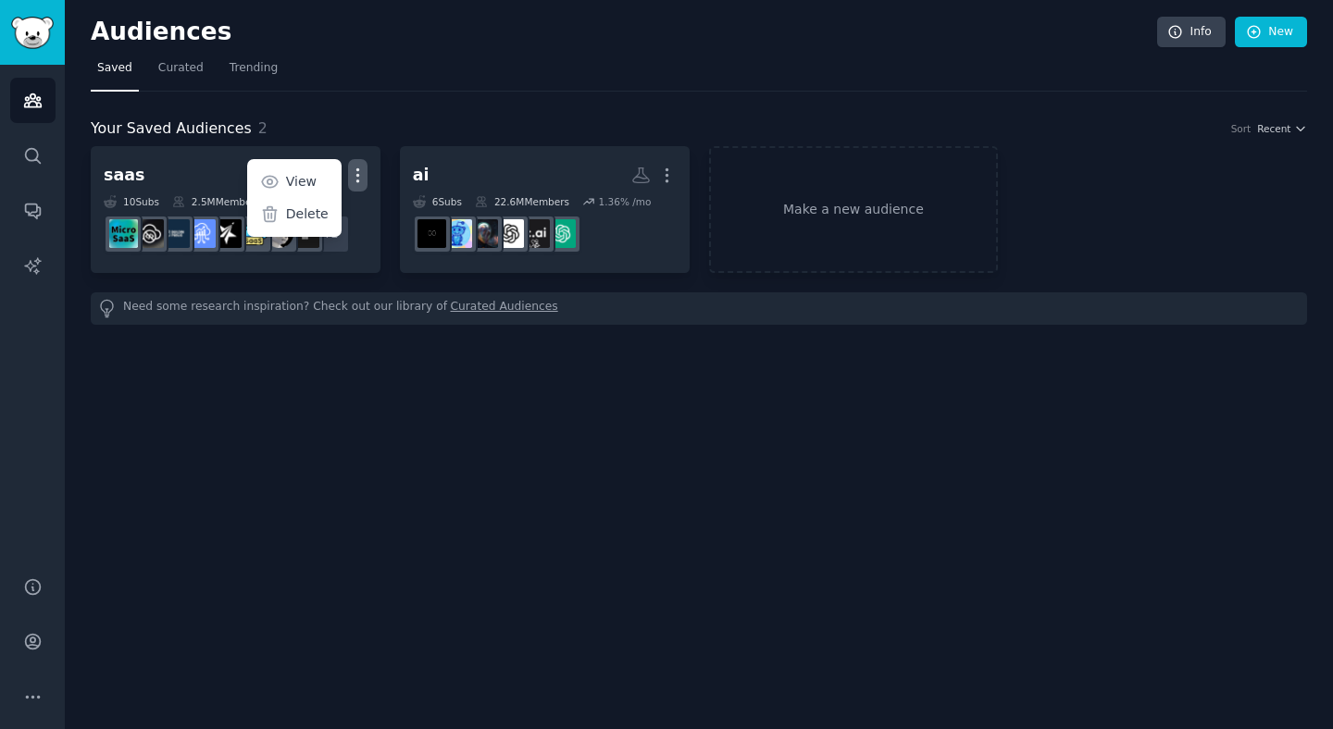
click at [232, 444] on div "Audiences Info New Saved Curated Trending Your Saved Audiences 2 Sort Recent sa…" at bounding box center [699, 364] width 1268 height 729
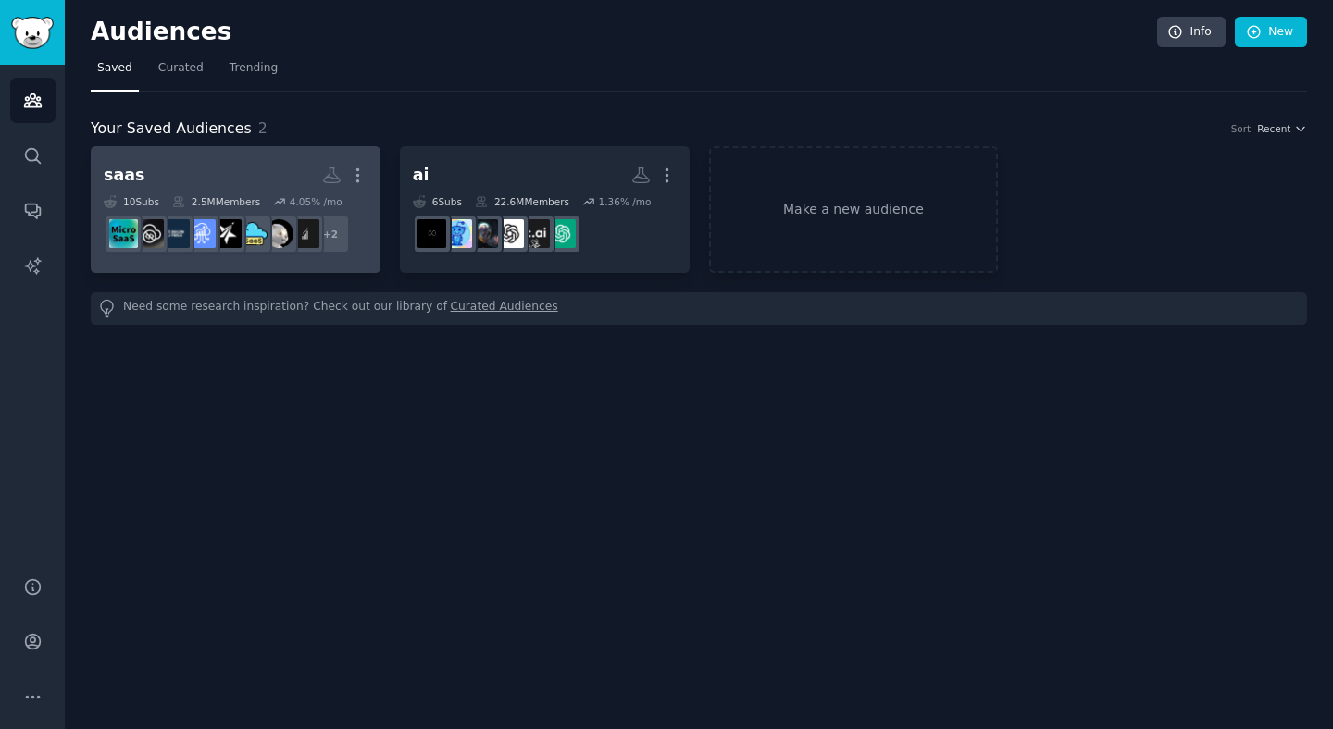
click at [219, 181] on h2 "saas Custom Audience More" at bounding box center [236, 175] width 264 height 32
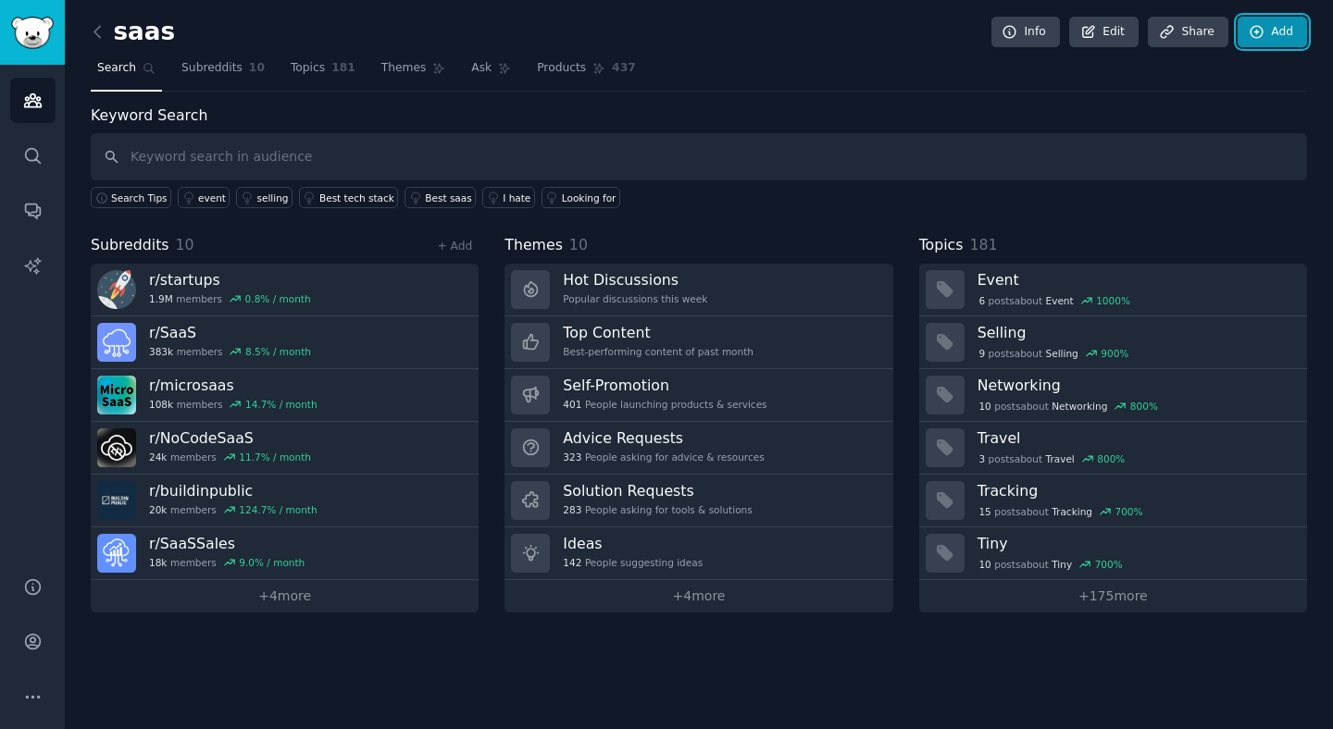
click at [1270, 39] on link "Add" at bounding box center [1272, 32] width 69 height 31
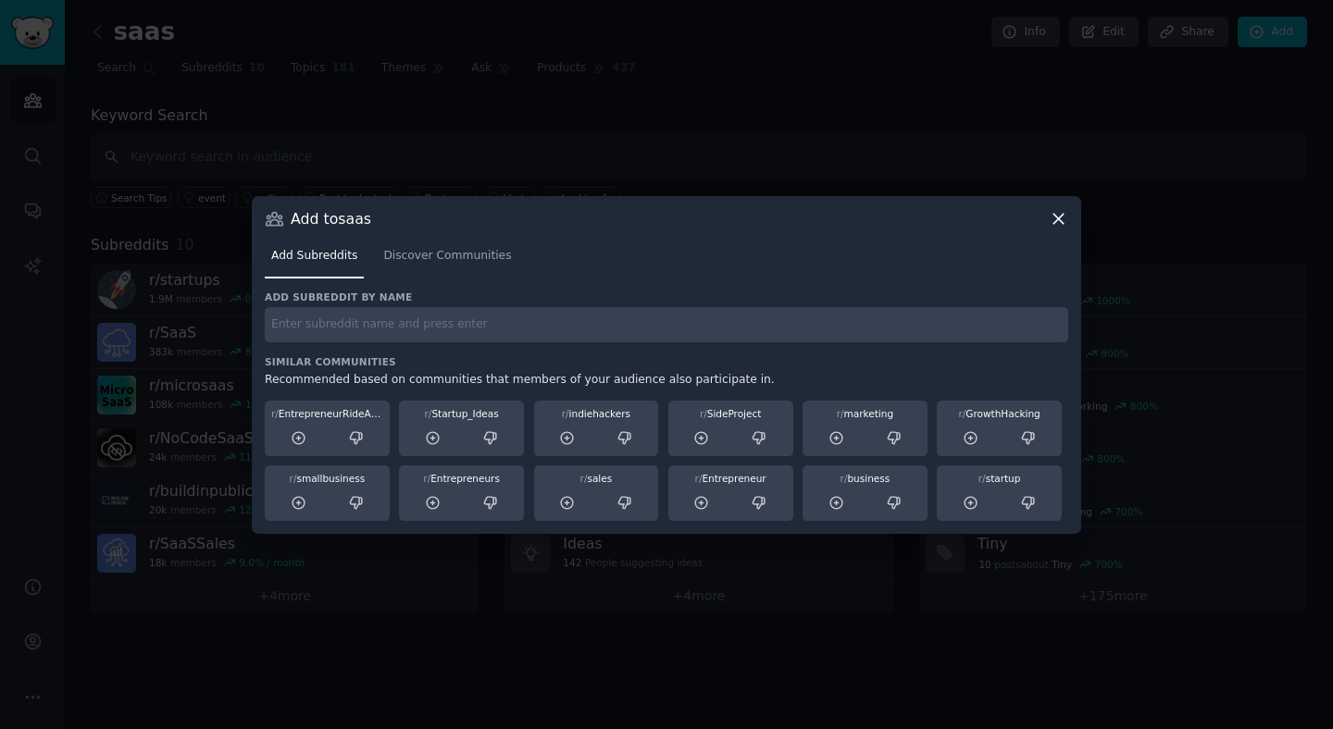
click at [512, 325] on input "text" at bounding box center [666, 325] width 803 height 36
type input "growth"
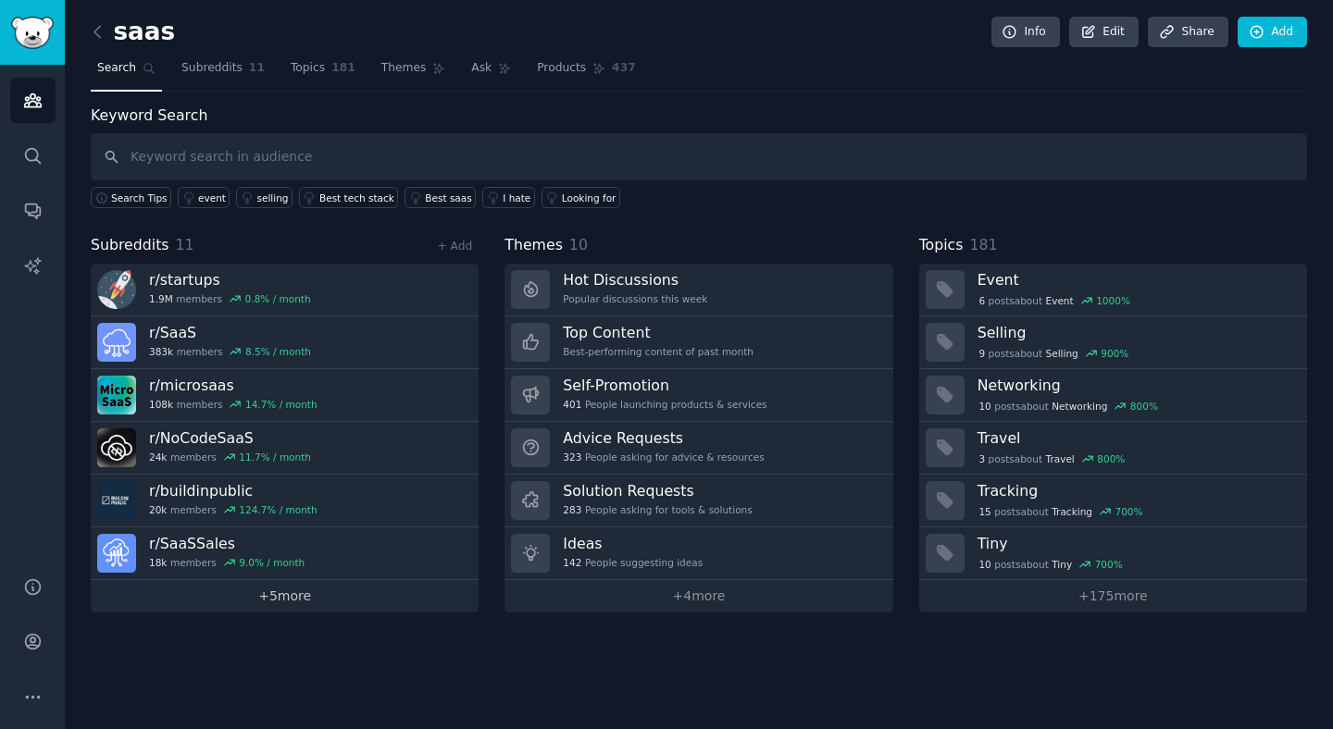
click at [270, 592] on link "+ 5 more" at bounding box center [285, 596] width 388 height 32
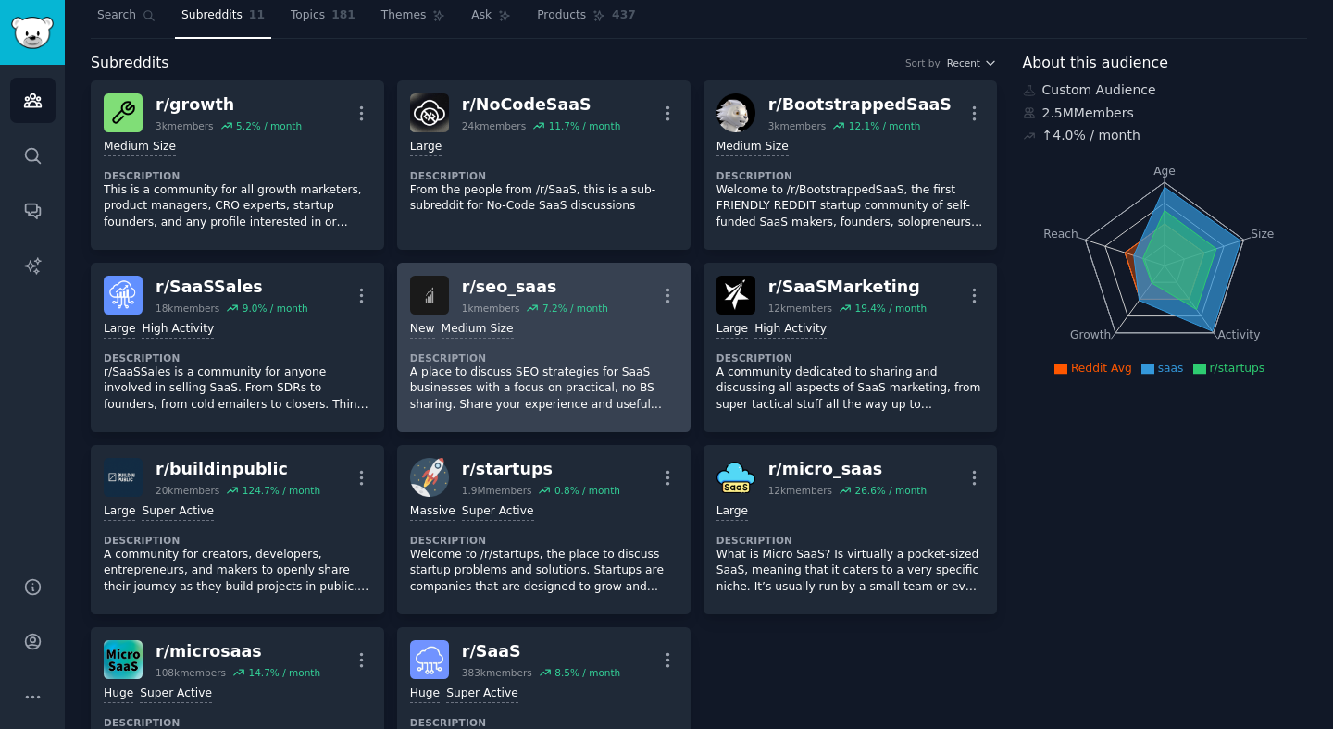
scroll to position [40, 0]
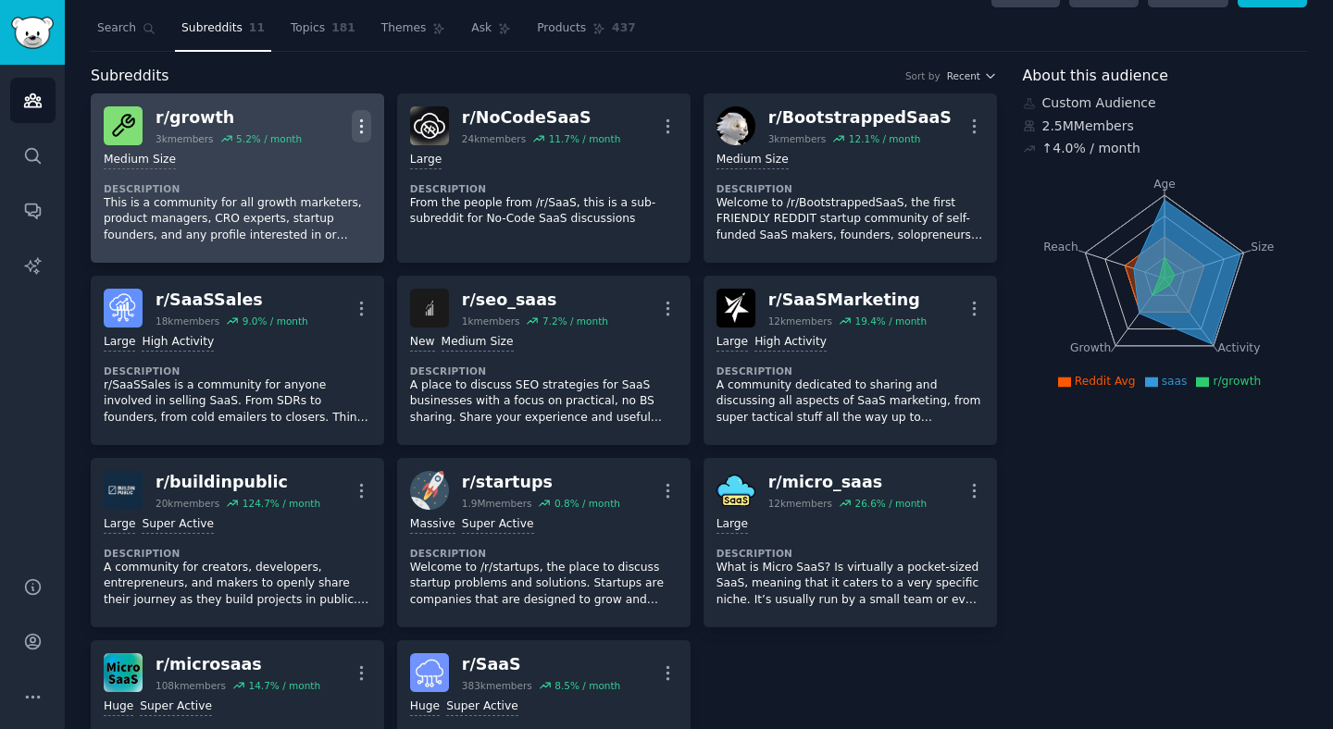
click at [360, 127] on icon "button" at bounding box center [361, 125] width 2 height 13
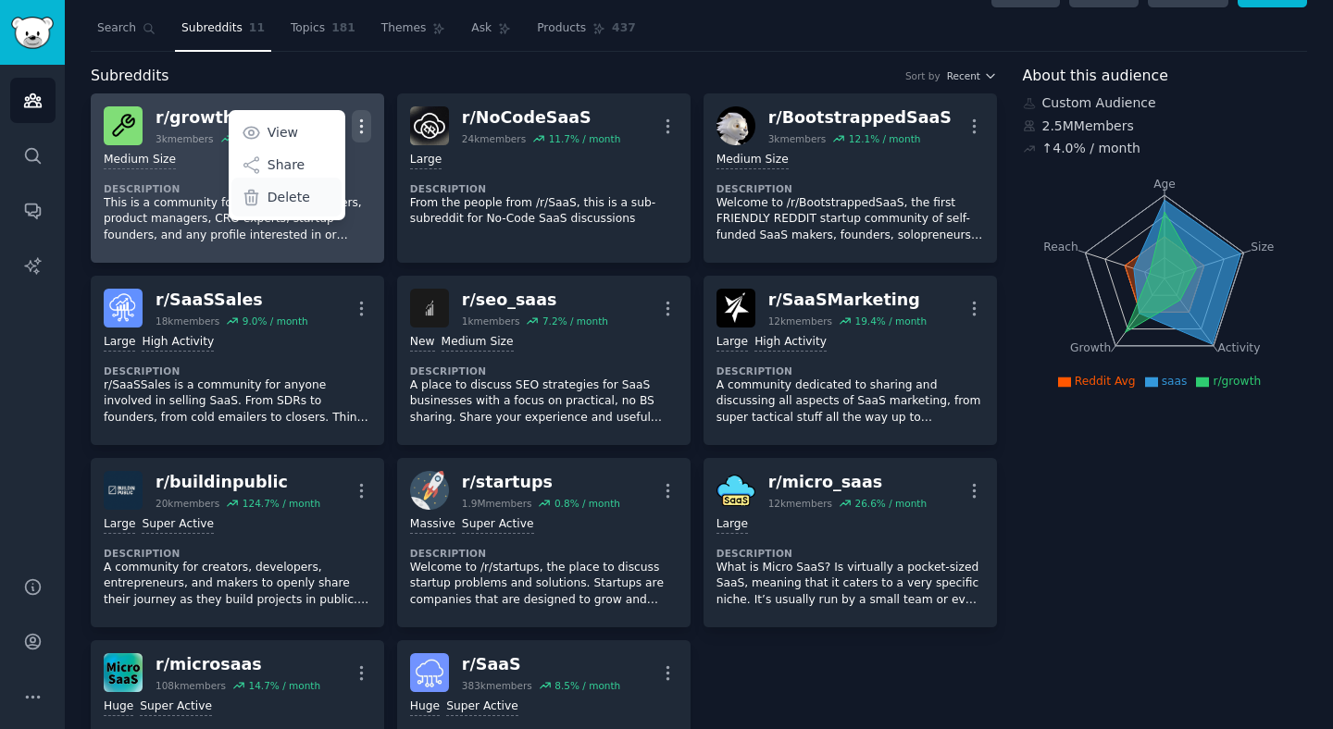
click at [309, 194] on div "Delete" at bounding box center [286, 197] width 110 height 39
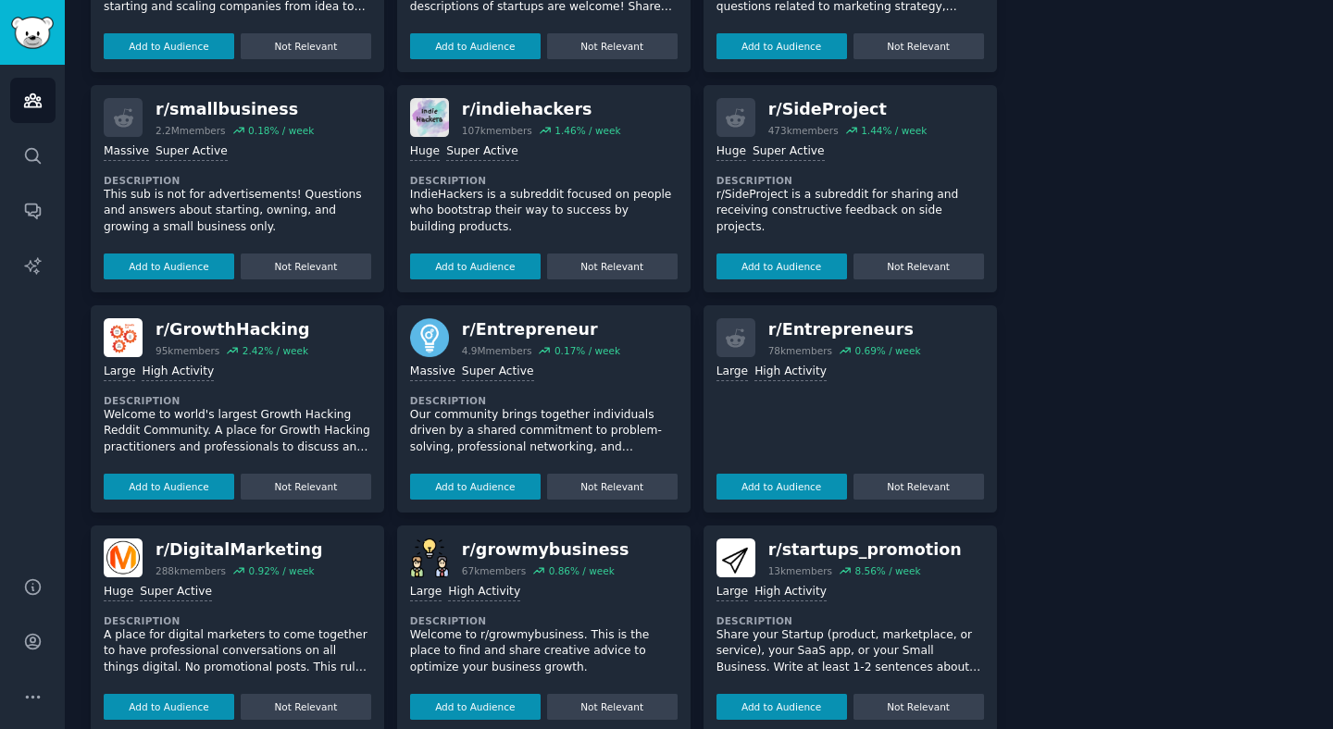
scroll to position [1053, 0]
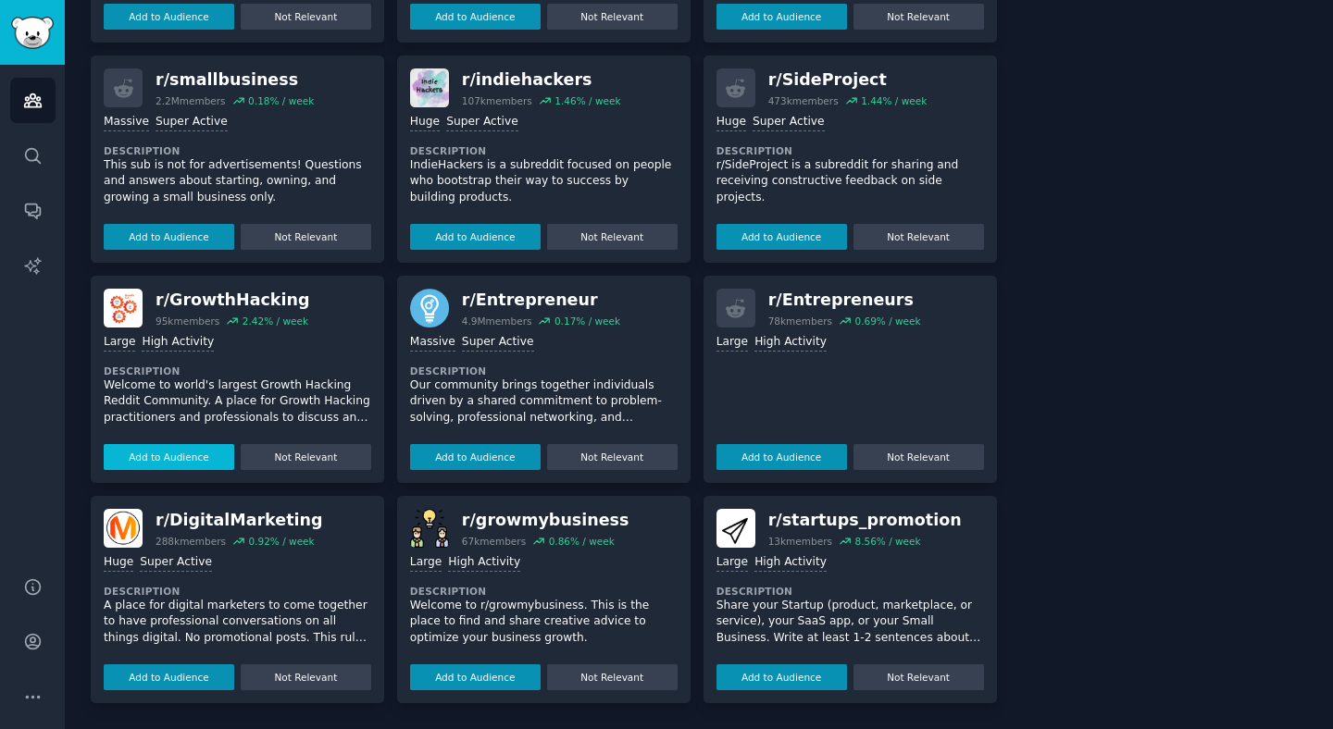
click at [160, 468] on button "Add to Audience" at bounding box center [169, 457] width 131 height 26
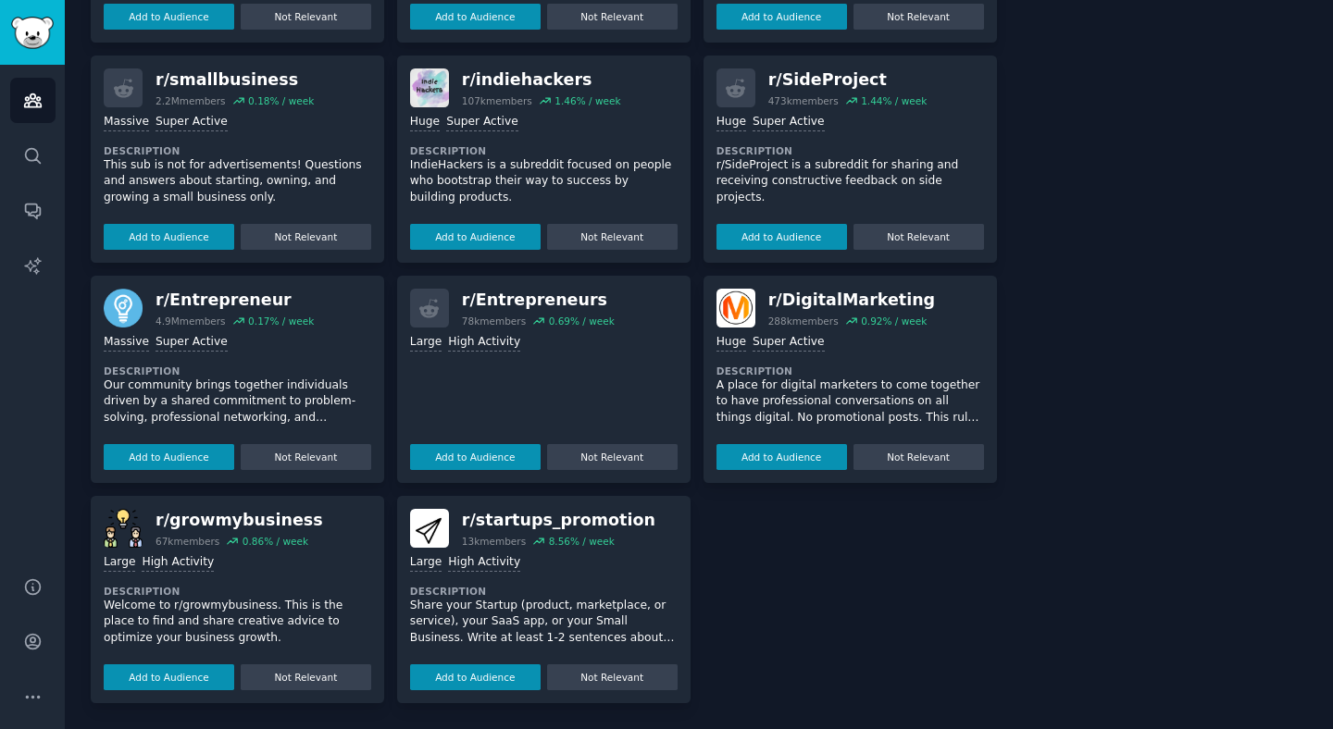
scroll to position [0, 0]
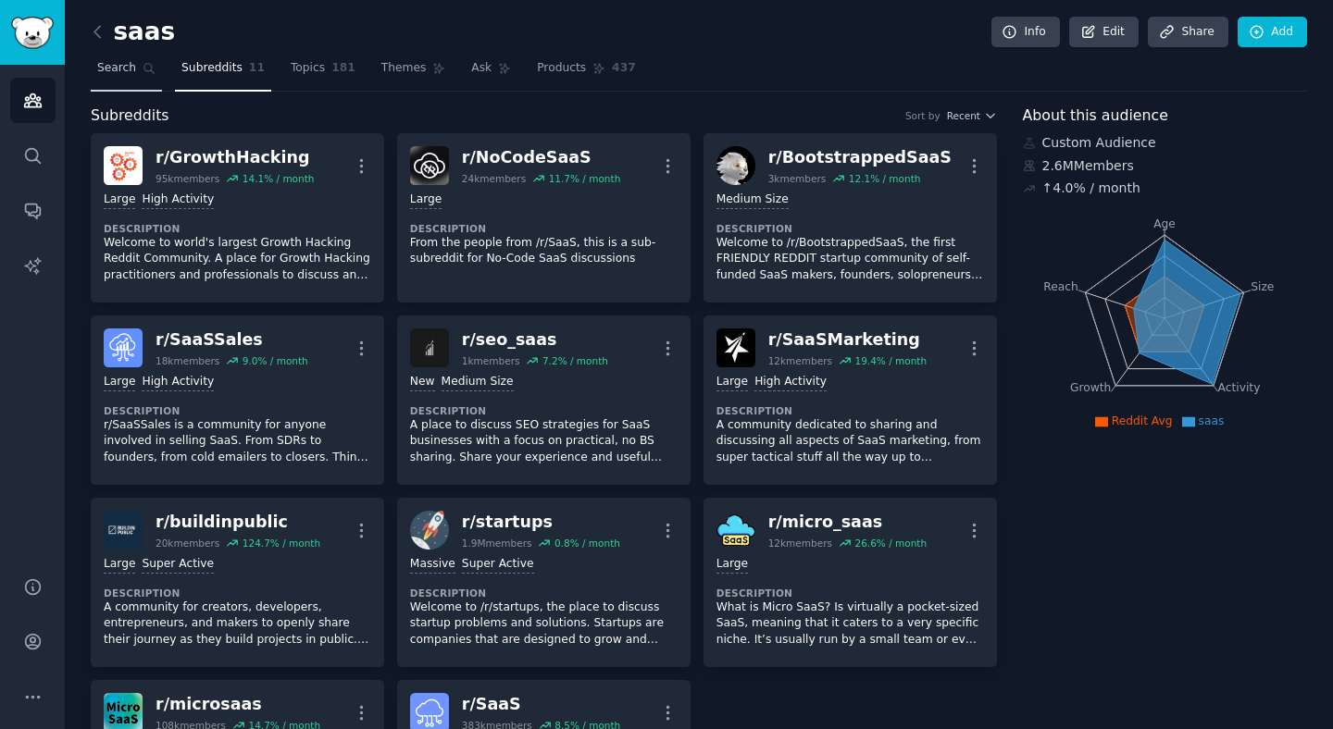
click at [134, 68] on span "Search" at bounding box center [116, 68] width 39 height 17
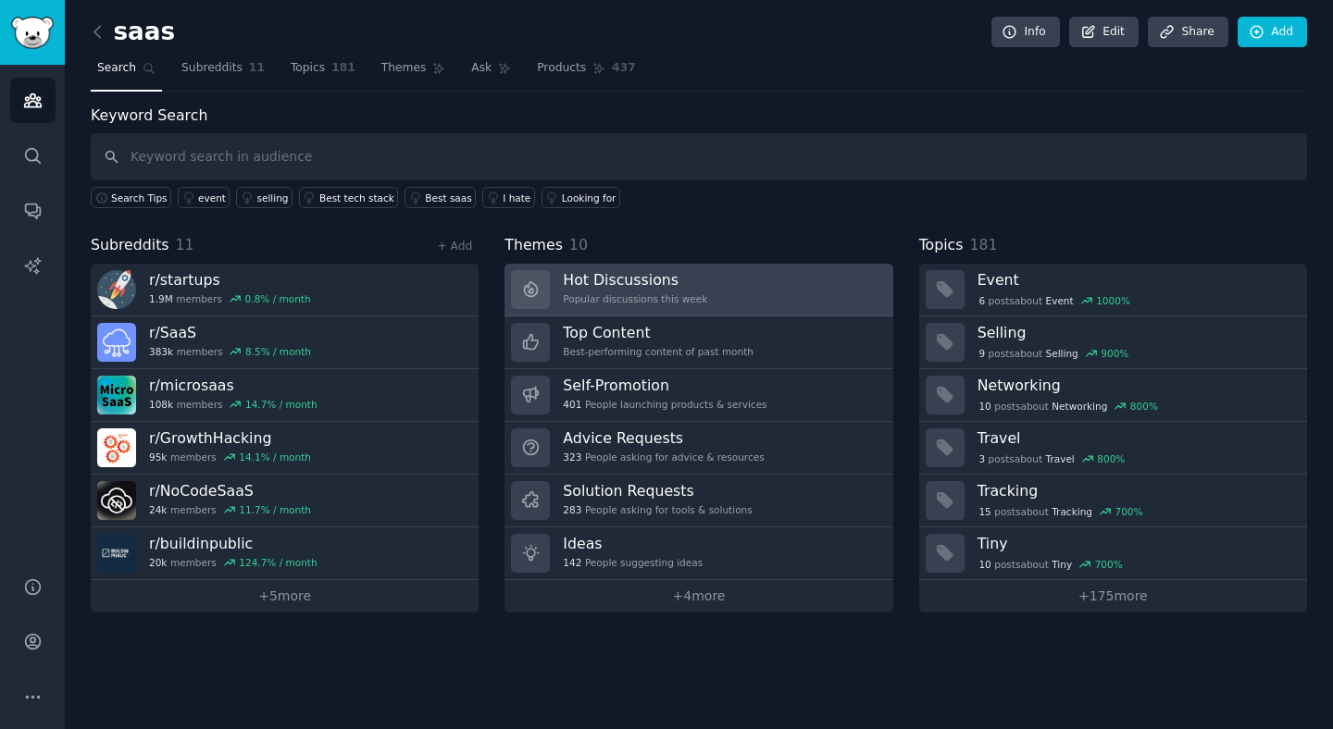
click at [729, 291] on link "Hot Discussions Popular discussions this week" at bounding box center [698, 290] width 388 height 53
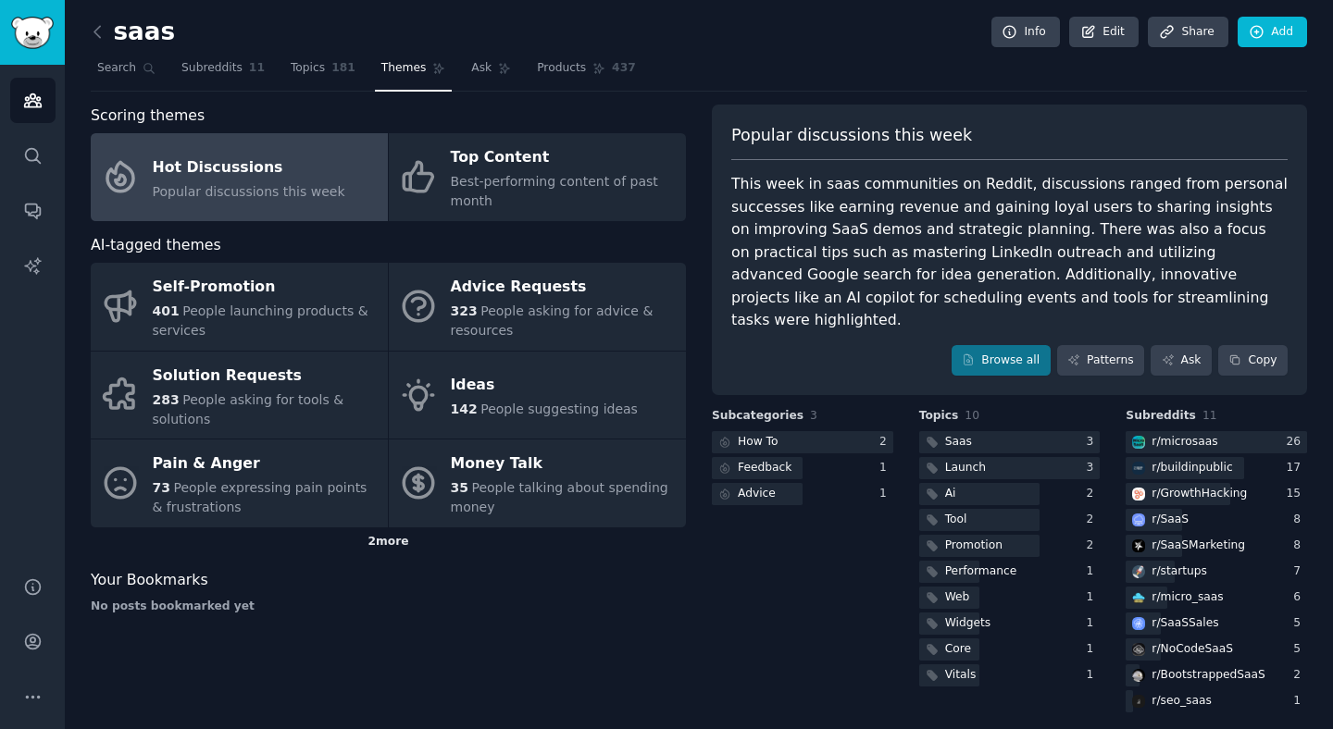
click at [380, 541] on div "2 more" at bounding box center [388, 543] width 595 height 30
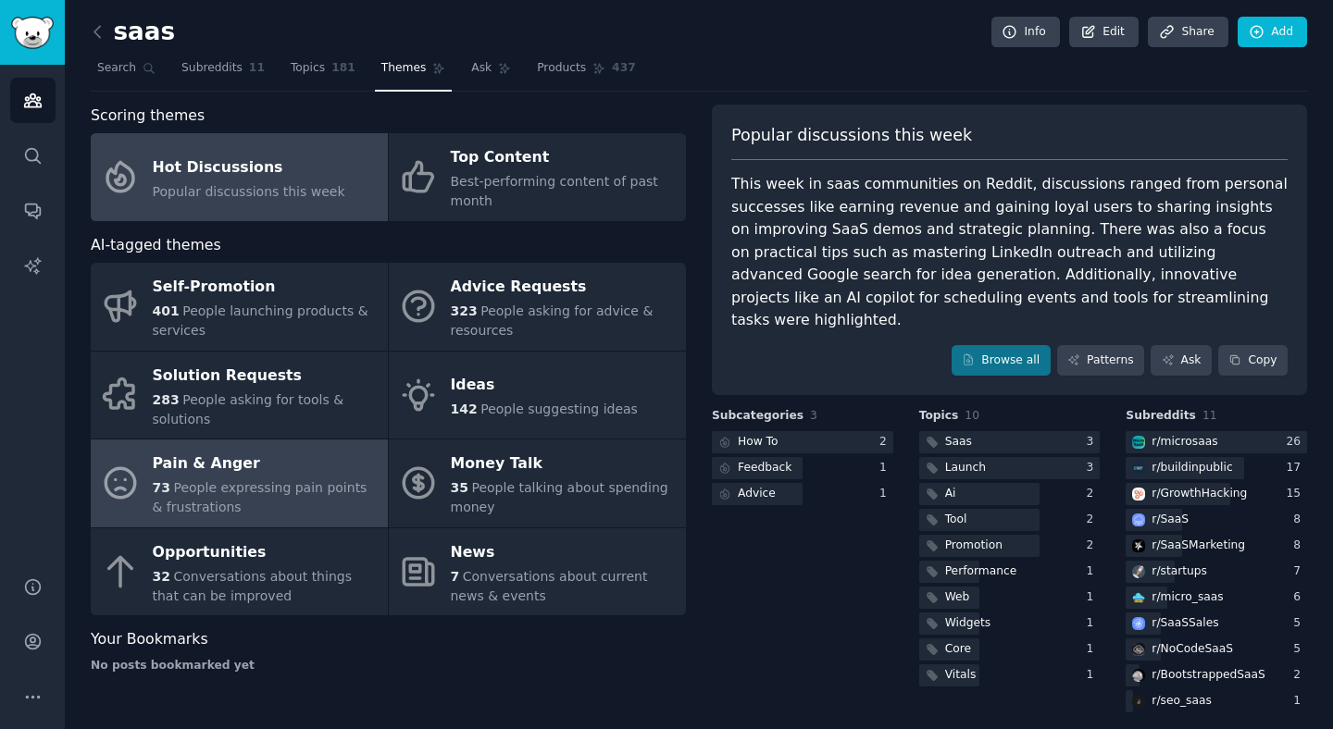
click at [269, 484] on span "People expressing pain points & frustrations" at bounding box center [260, 497] width 215 height 34
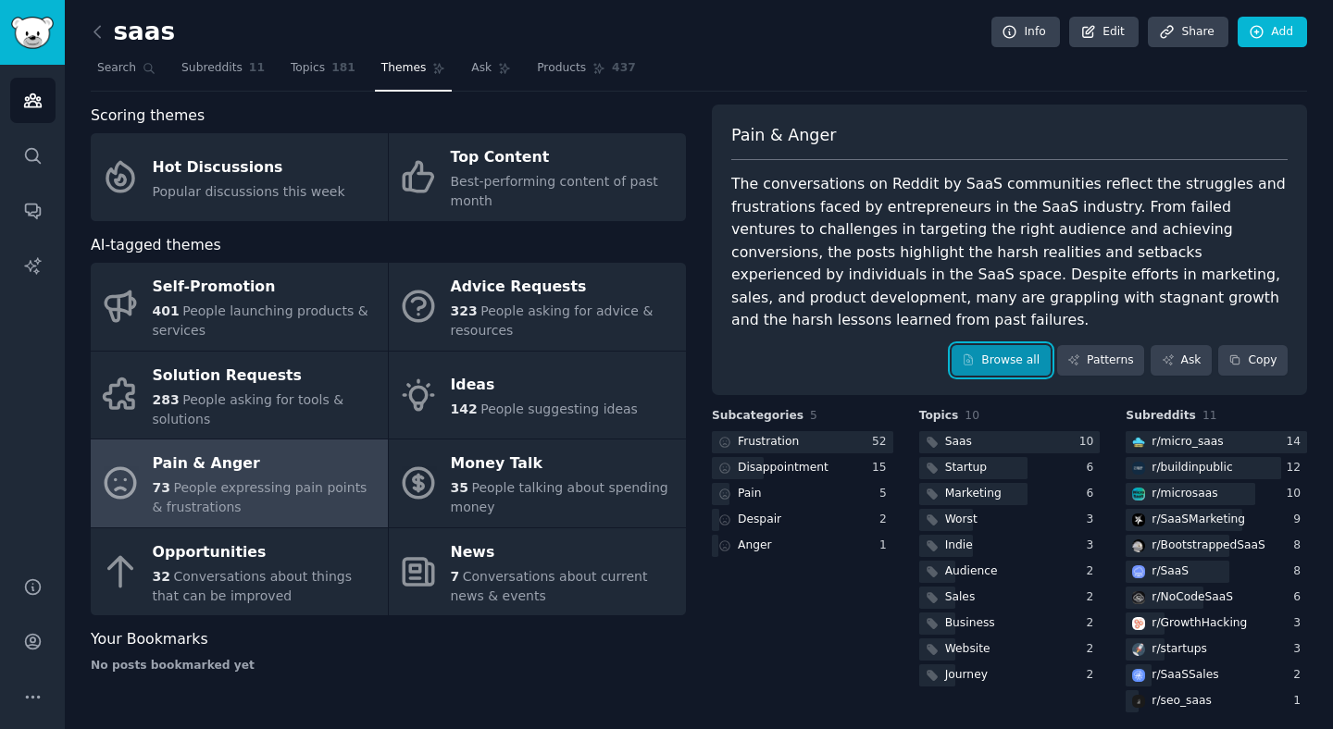
click at [987, 345] on link "Browse all" at bounding box center [1001, 360] width 99 height 31
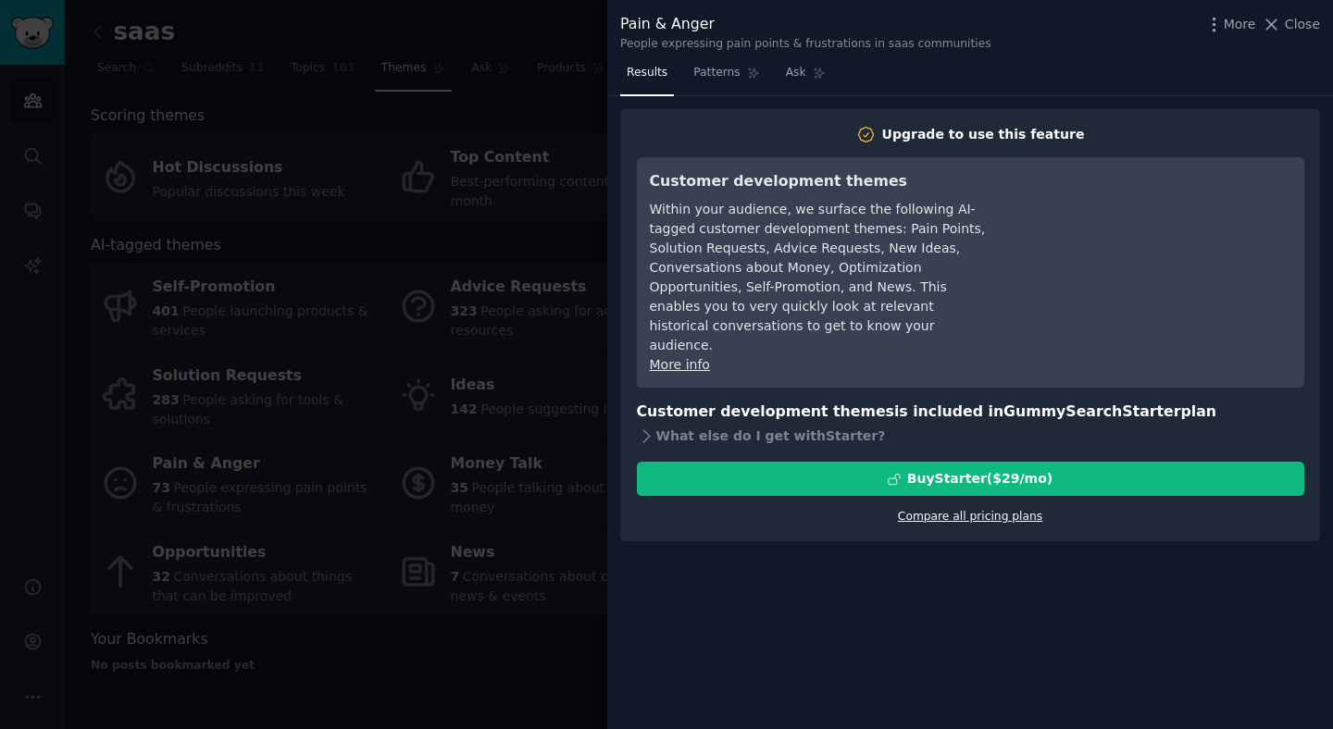
click at [987, 510] on link "Compare all pricing plans" at bounding box center [970, 516] width 144 height 13
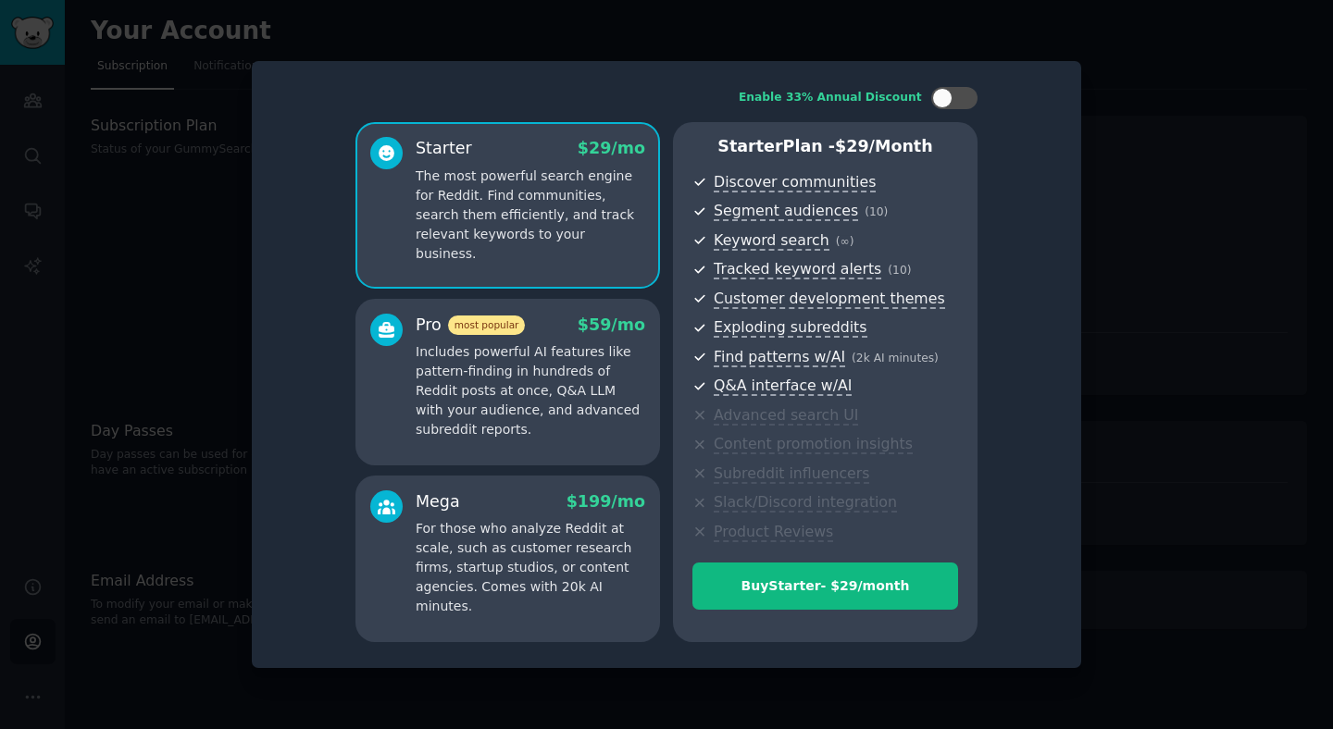
click at [562, 384] on p "Includes powerful AI features like pattern-finding in hundreds of Reddit posts …" at bounding box center [531, 390] width 230 height 97
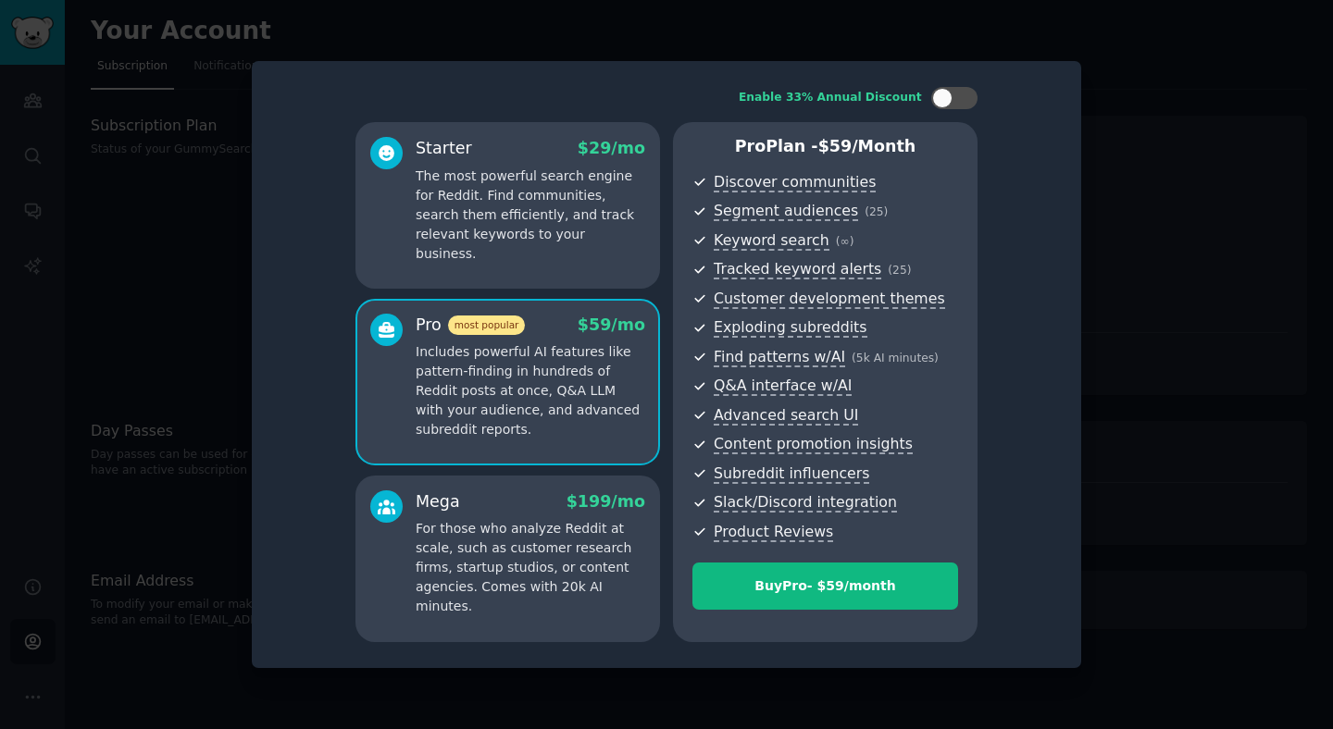
click at [505, 517] on div "Mega $ 199 /mo For those who analyze Reddit at scale, such as customer research…" at bounding box center [531, 554] width 230 height 127
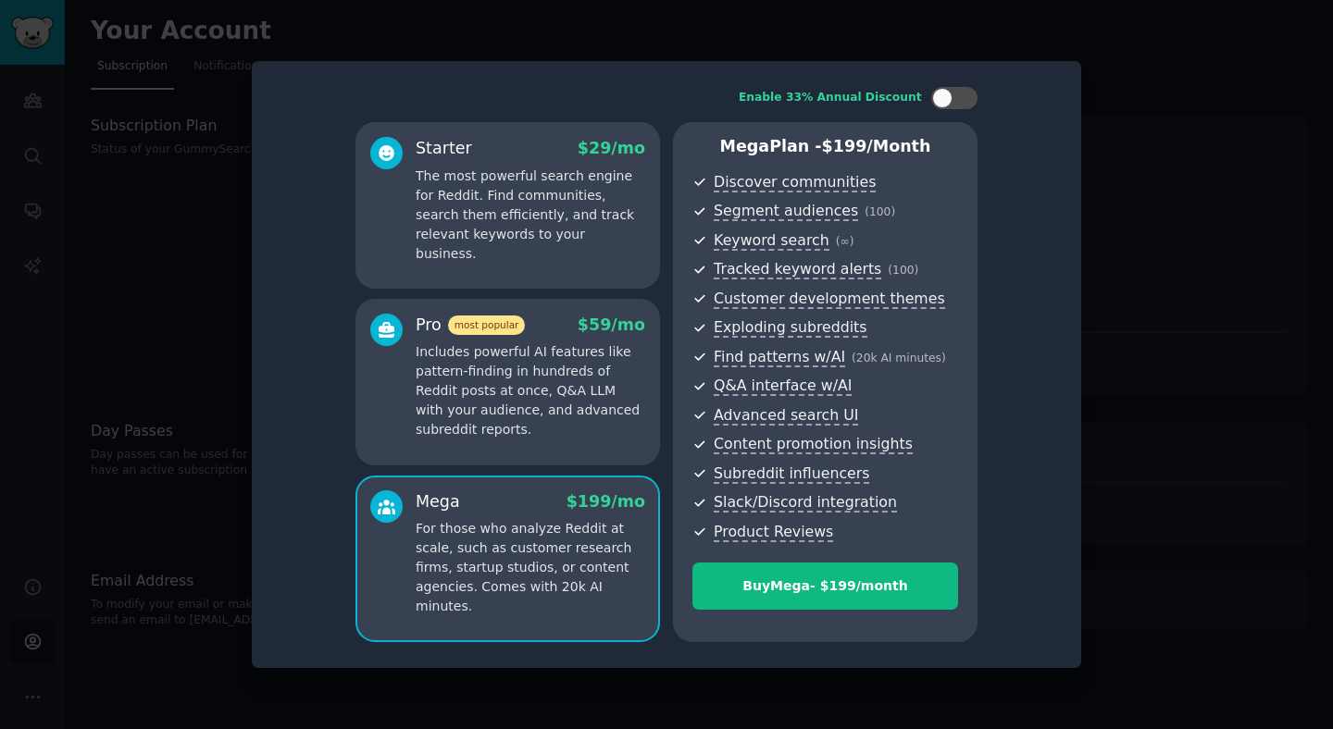
click at [536, 386] on p "Includes powerful AI features like pattern-finding in hundreds of Reddit posts …" at bounding box center [531, 390] width 230 height 97
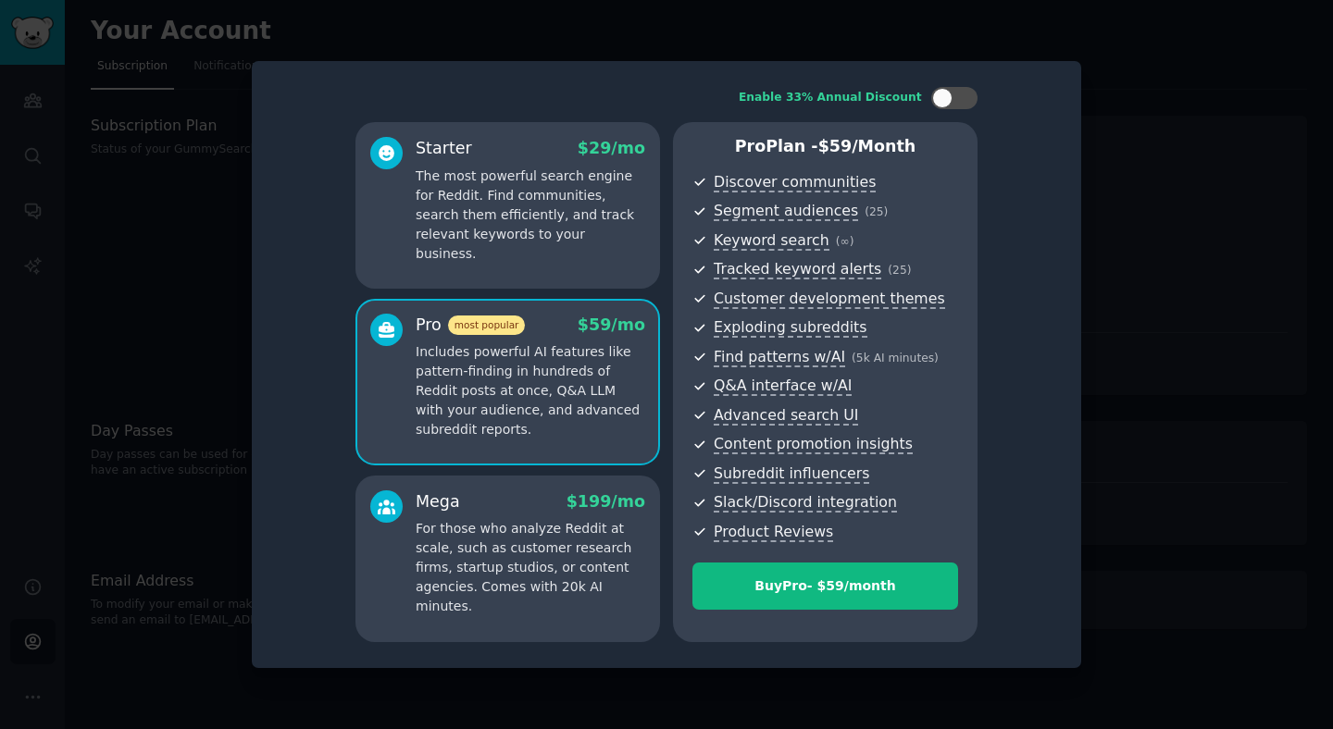
click at [503, 222] on p "The most powerful search engine for Reddit. Find communities, search them effic…" at bounding box center [531, 215] width 230 height 97
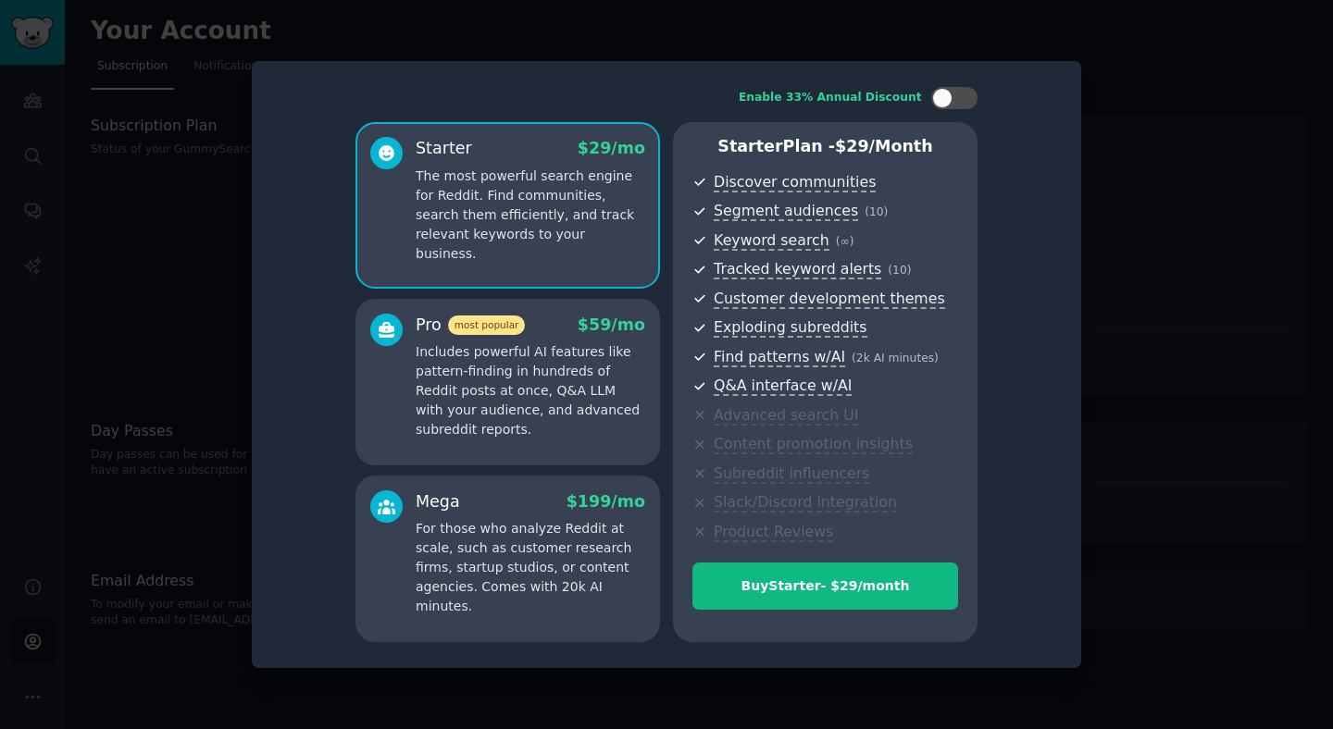
click at [105, 367] on div at bounding box center [666, 364] width 1333 height 729
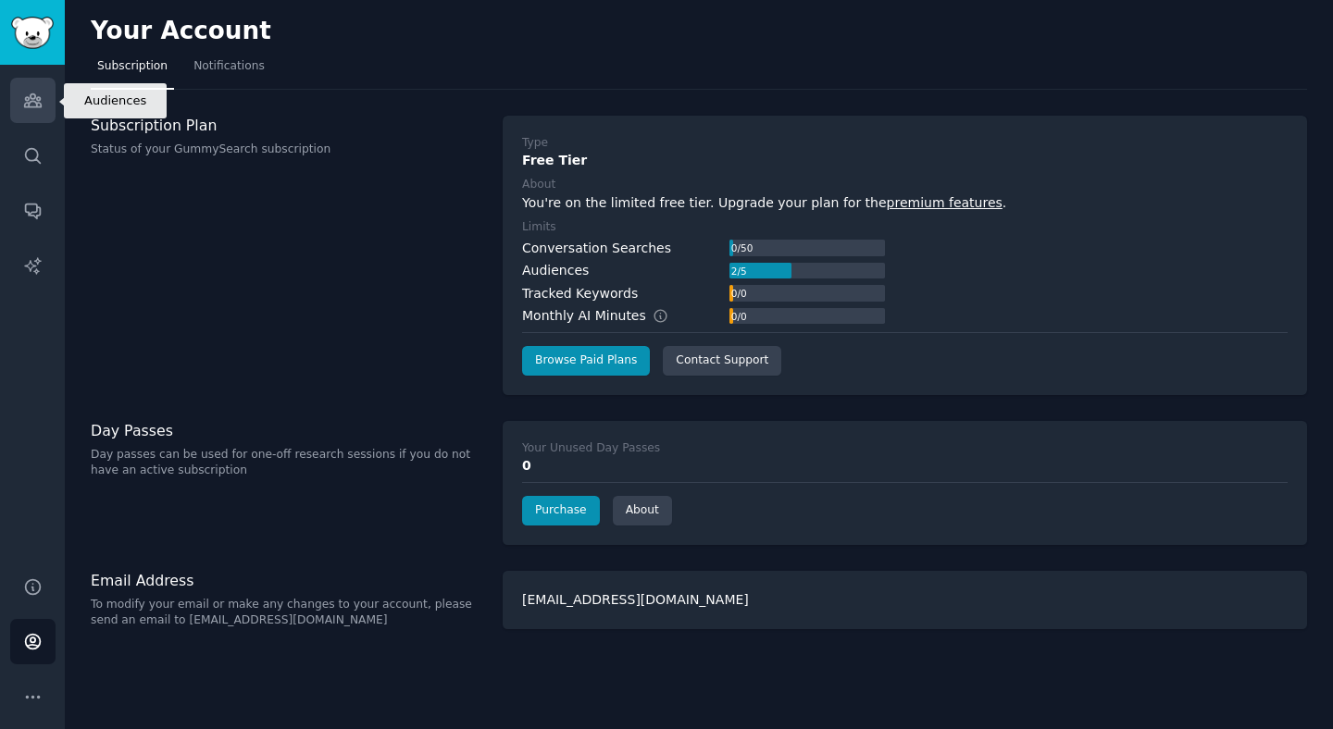
click at [31, 104] on icon "Sidebar" at bounding box center [32, 100] width 19 height 19
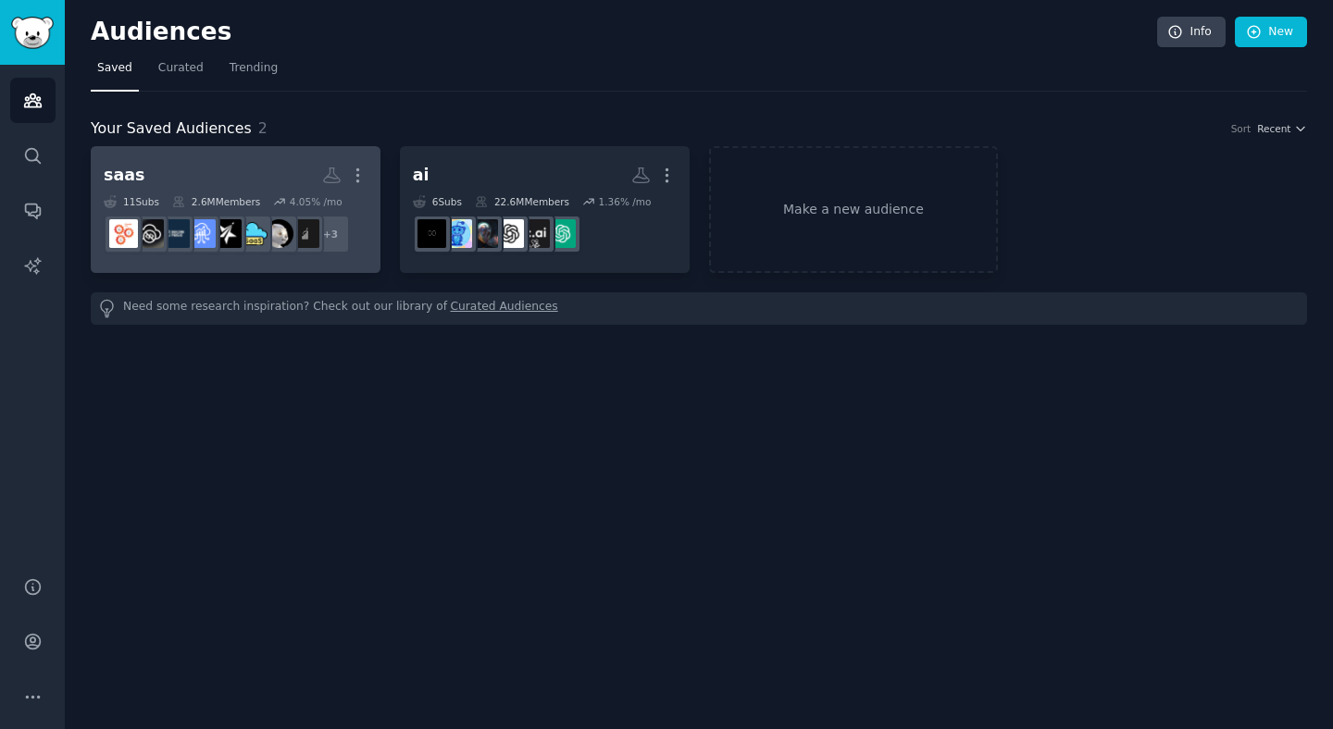
click at [217, 185] on h2 "saas More" at bounding box center [236, 175] width 264 height 32
